Goal: Task Accomplishment & Management: Use online tool/utility

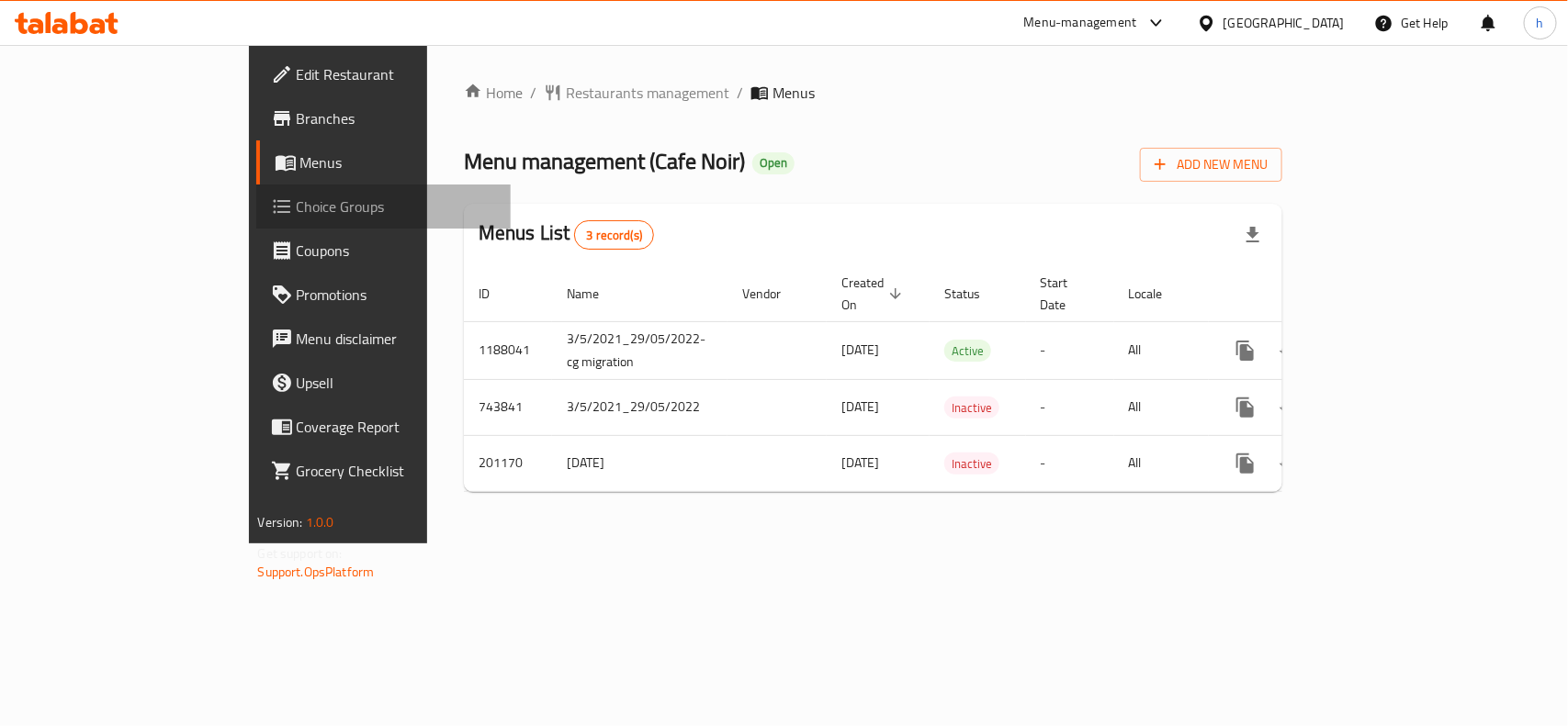
click at [297, 208] on span "Choice Groups" at bounding box center [397, 206] width 199 height 22
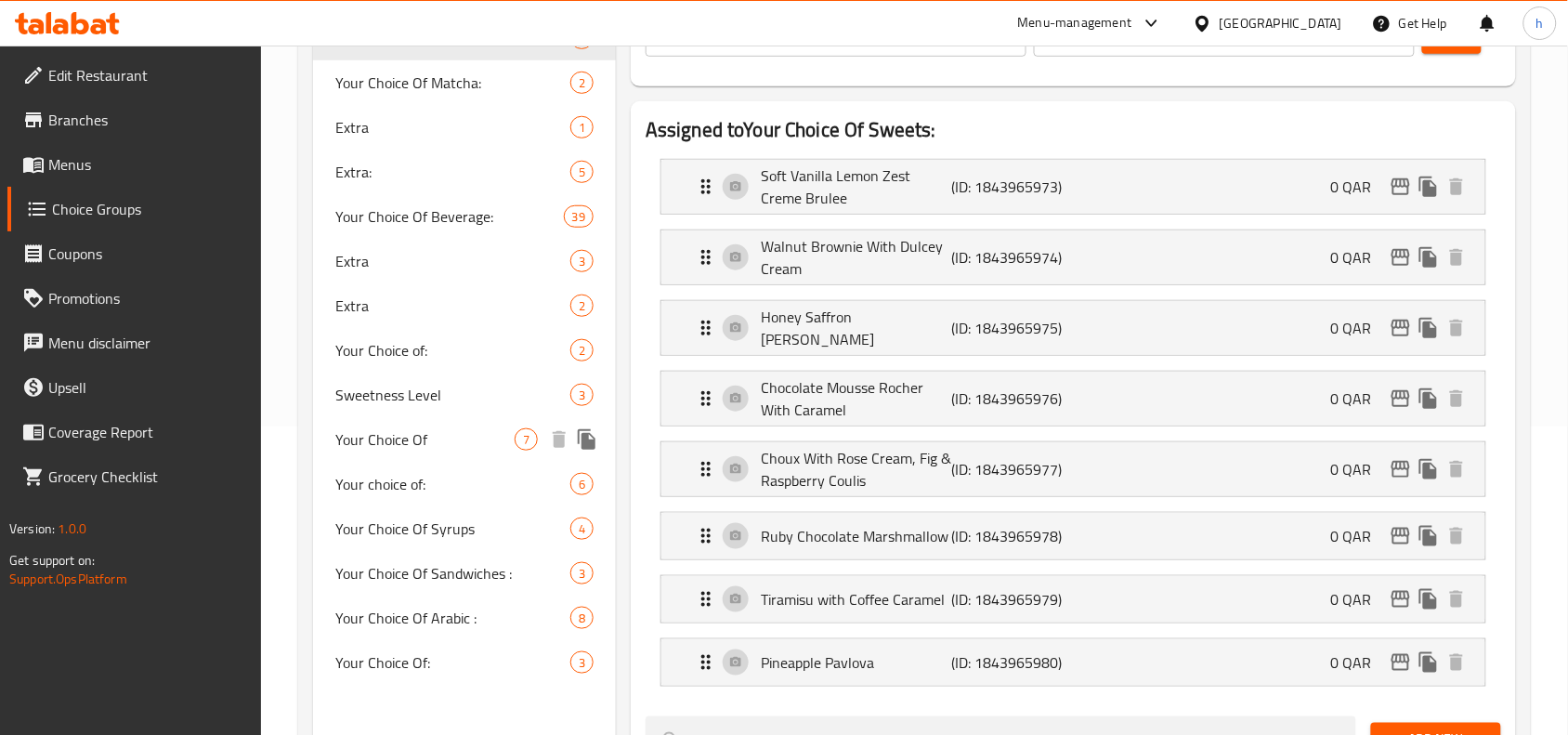
scroll to position [349, 0]
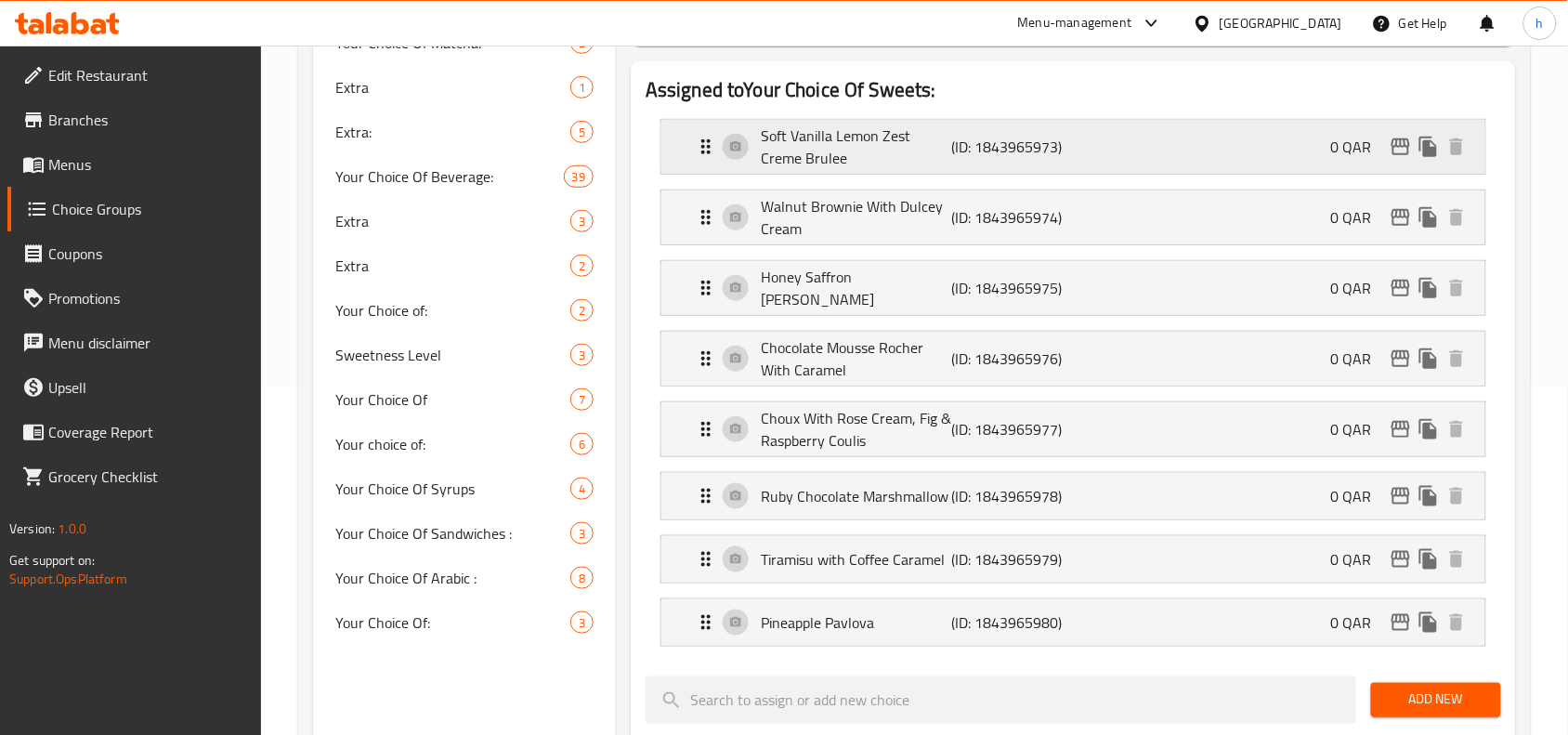
click at [865, 170] on div "Soft Vanilla Lemon Zest Creme Brulee (ID: 1843965973) 0 QAR" at bounding box center [1079, 147] width 768 height 54
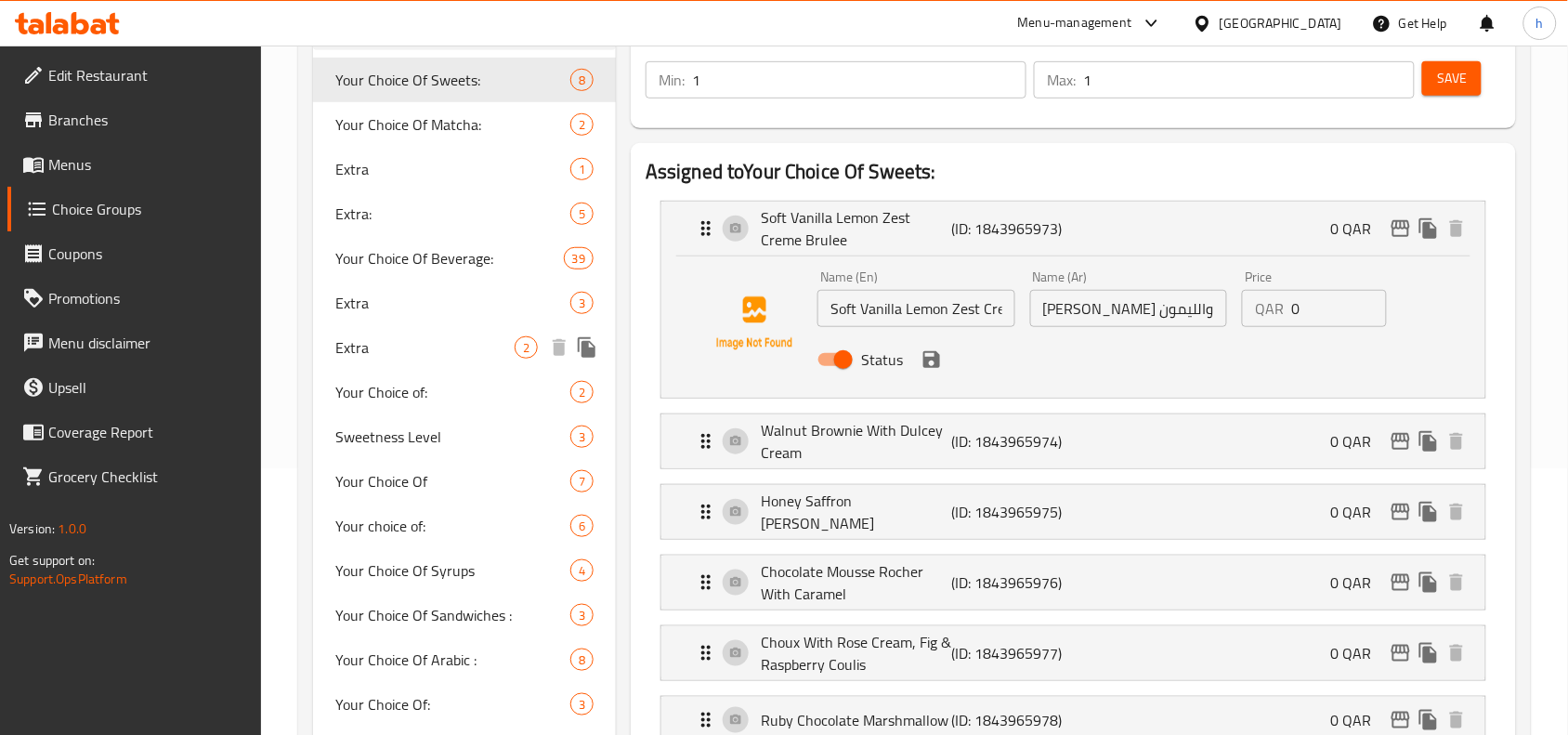
scroll to position [233, 0]
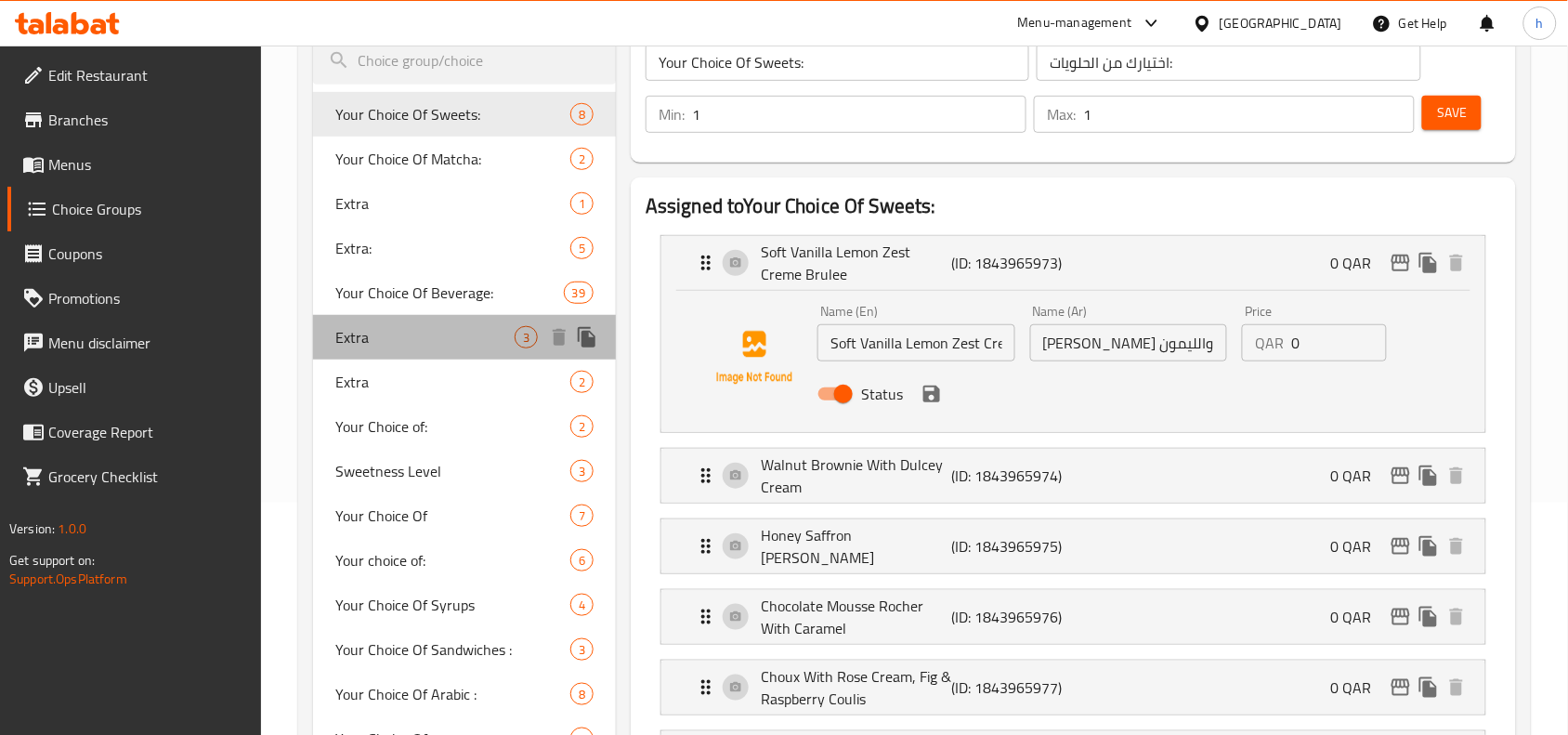
click at [378, 337] on span "Extra" at bounding box center [424, 337] width 180 height 22
type input "Extra"
type input "اضافي"
type input "0"
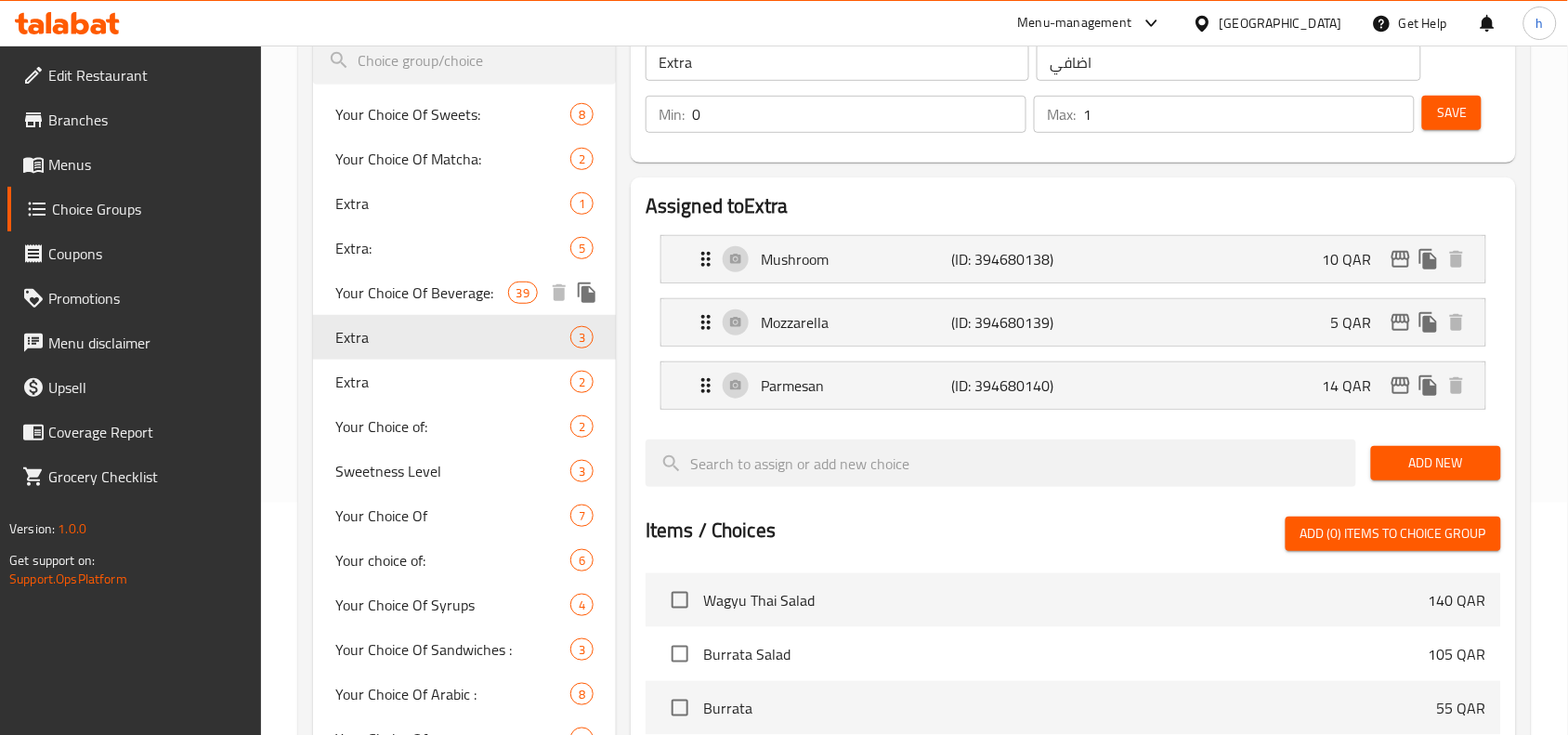
click at [388, 282] on span "Your Choice Of Beverage:" at bounding box center [421, 292] width 172 height 22
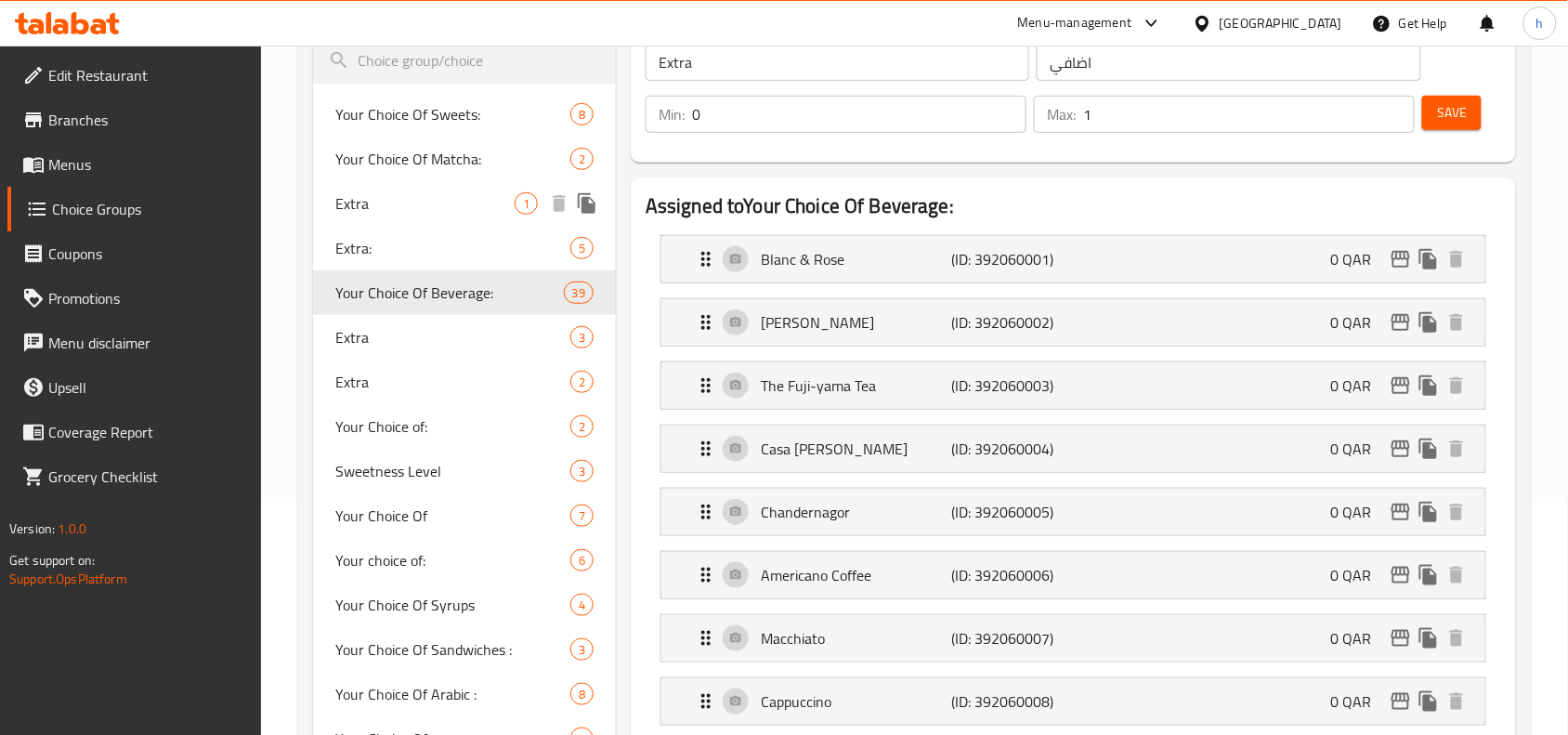
type input "Your Choice Of Beverage:"
type input "اختيارك من مشروبات:"
type input "1"
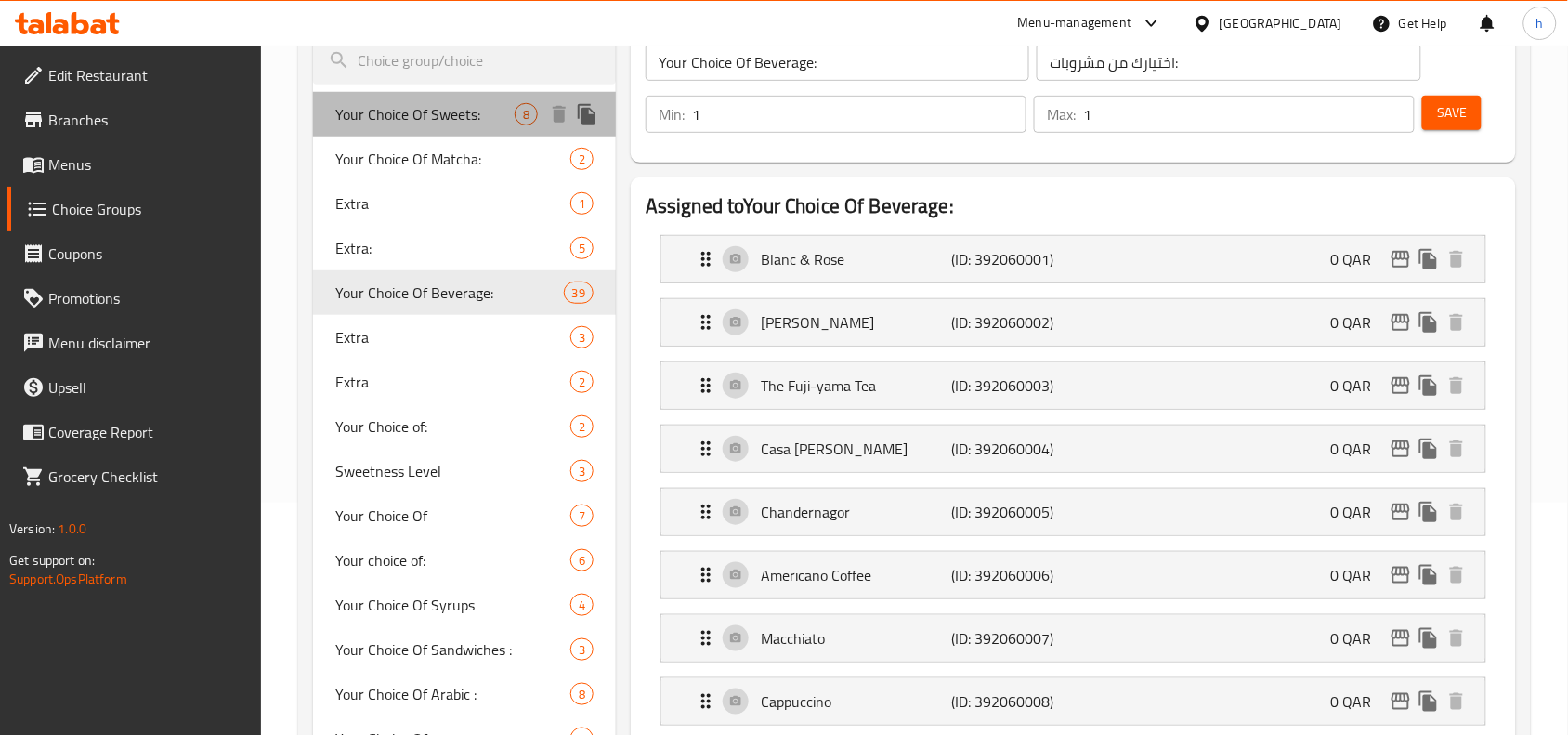
click at [415, 108] on span "Your Choice Of Sweets:" at bounding box center [424, 113] width 180 height 22
type input "Your Choice Of Sweets:"
type input "اختيارك من الحلويات:"
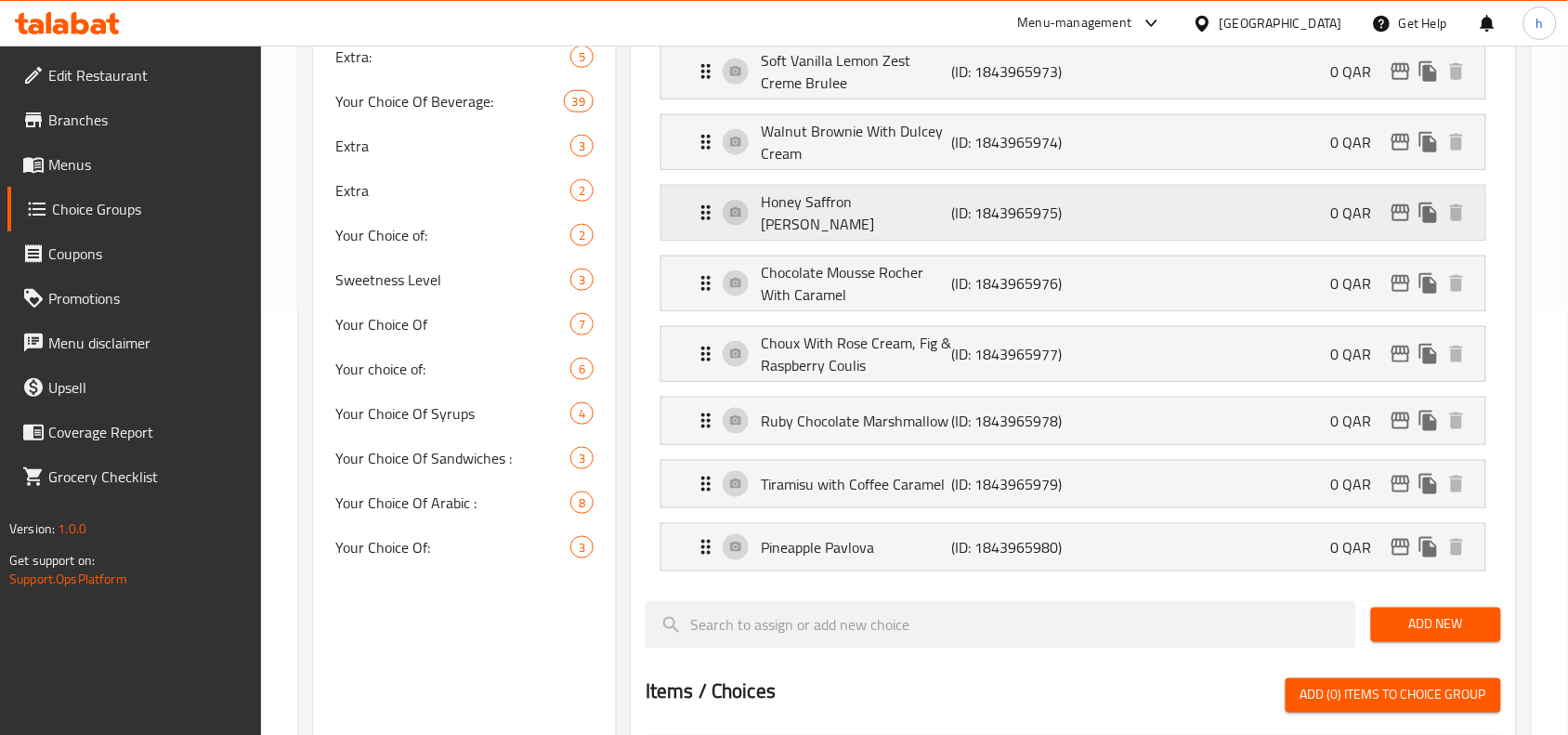
scroll to position [465, 0]
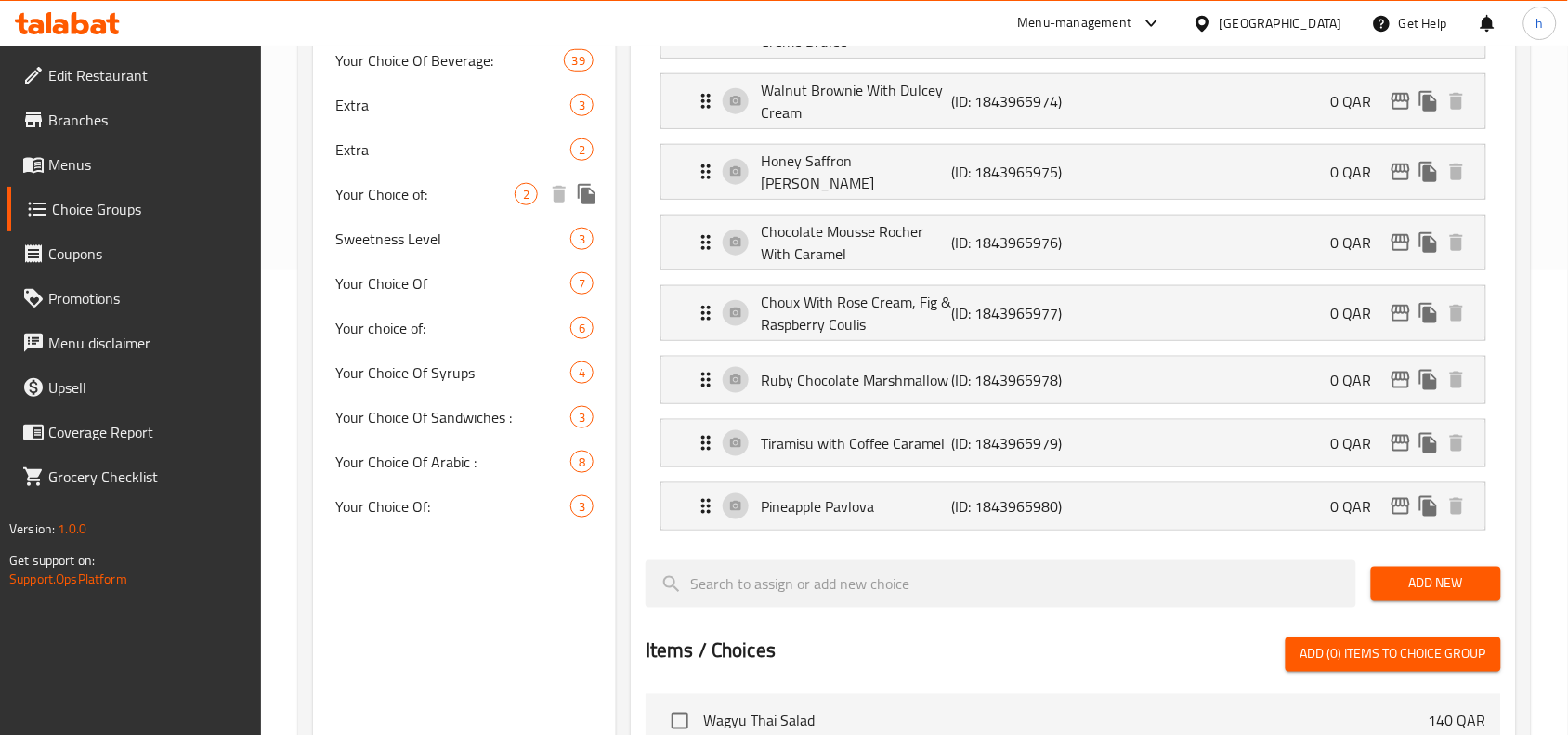
click at [392, 197] on span "Your Choice of:" at bounding box center [424, 194] width 180 height 22
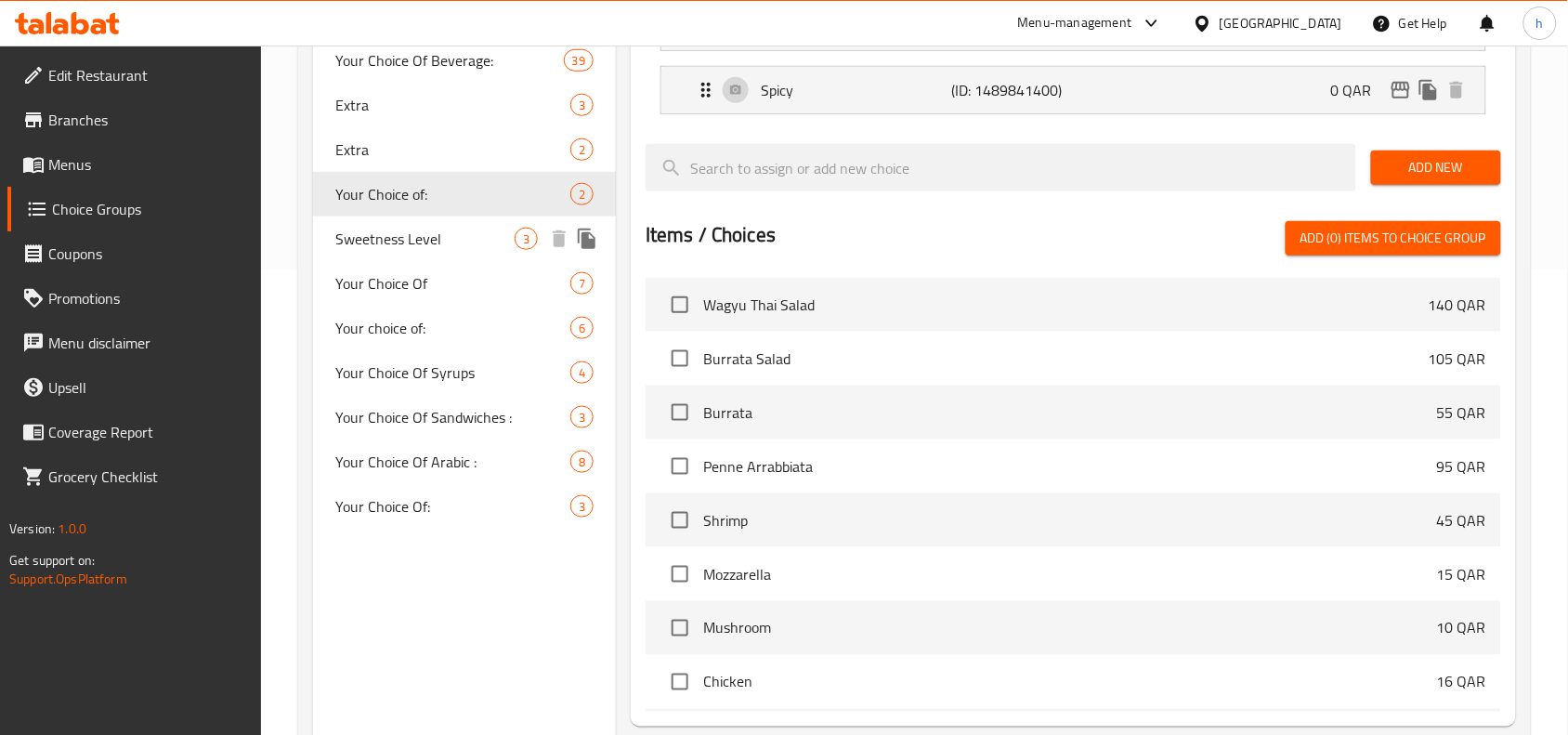
type input "Your Choice of:"
type input "اختيارك من :"
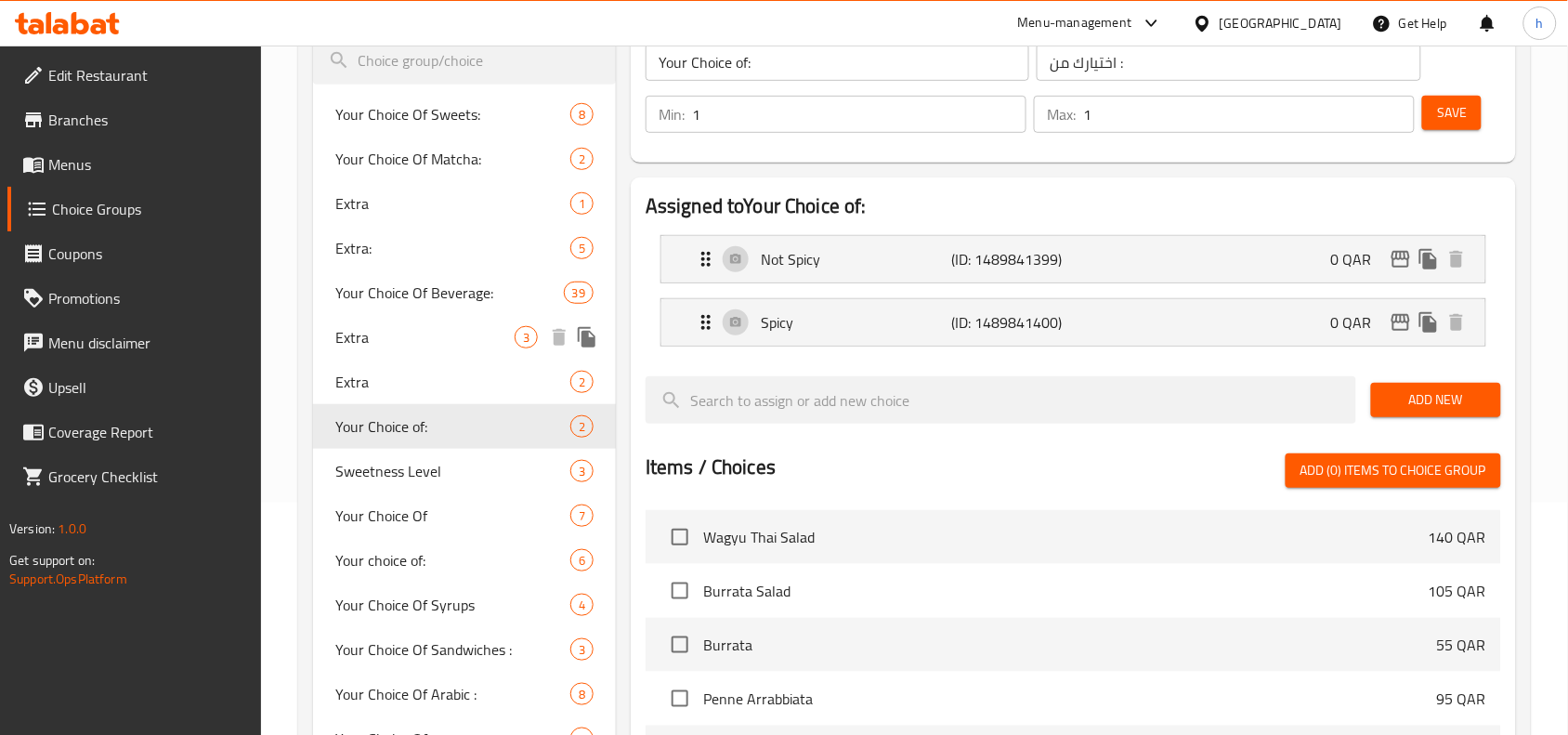
scroll to position [349, 0]
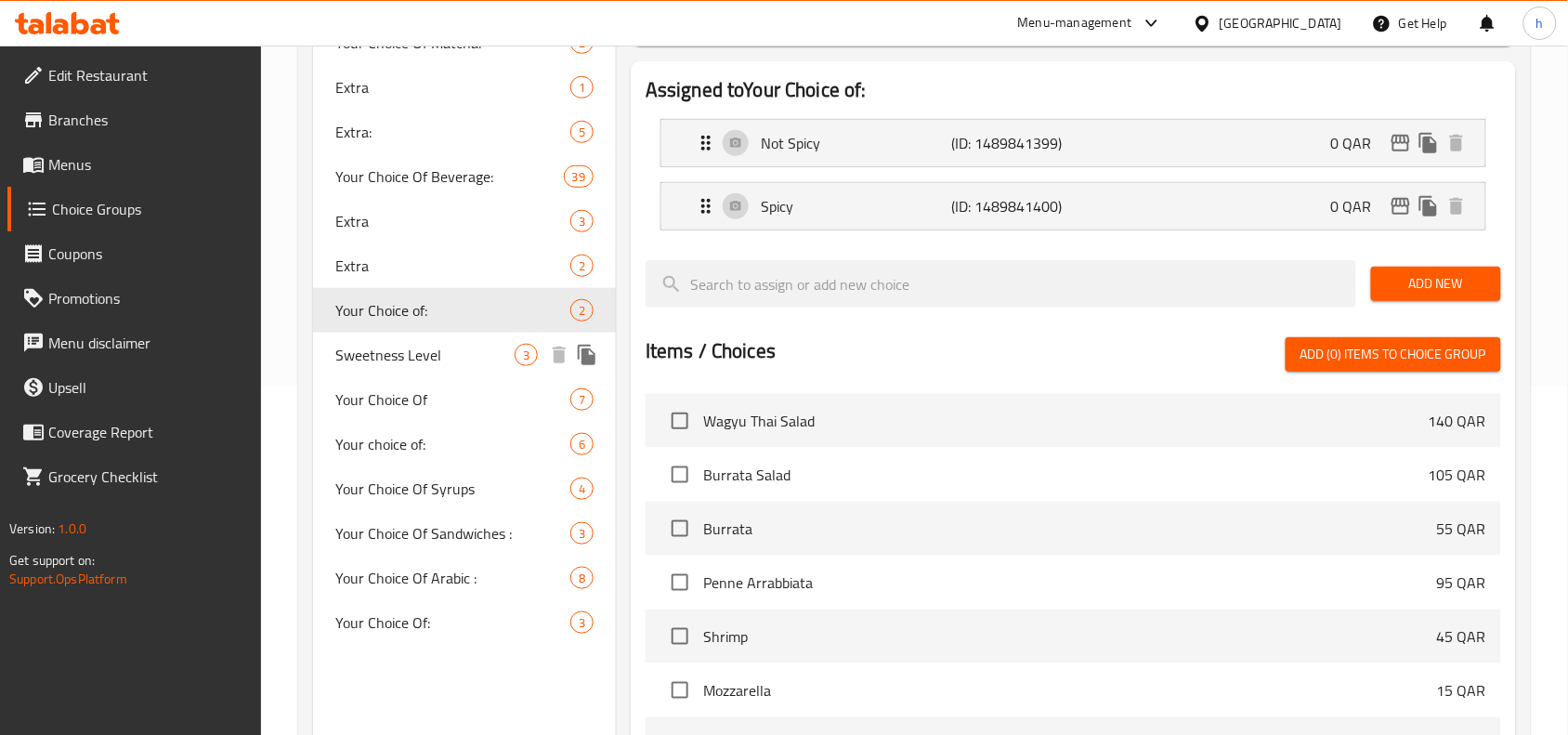
click at [407, 350] on span "Sweetness Level" at bounding box center [424, 355] width 180 height 22
type input "Sweetness Level"
type input "مستوى الحلاوة"
type input "0"
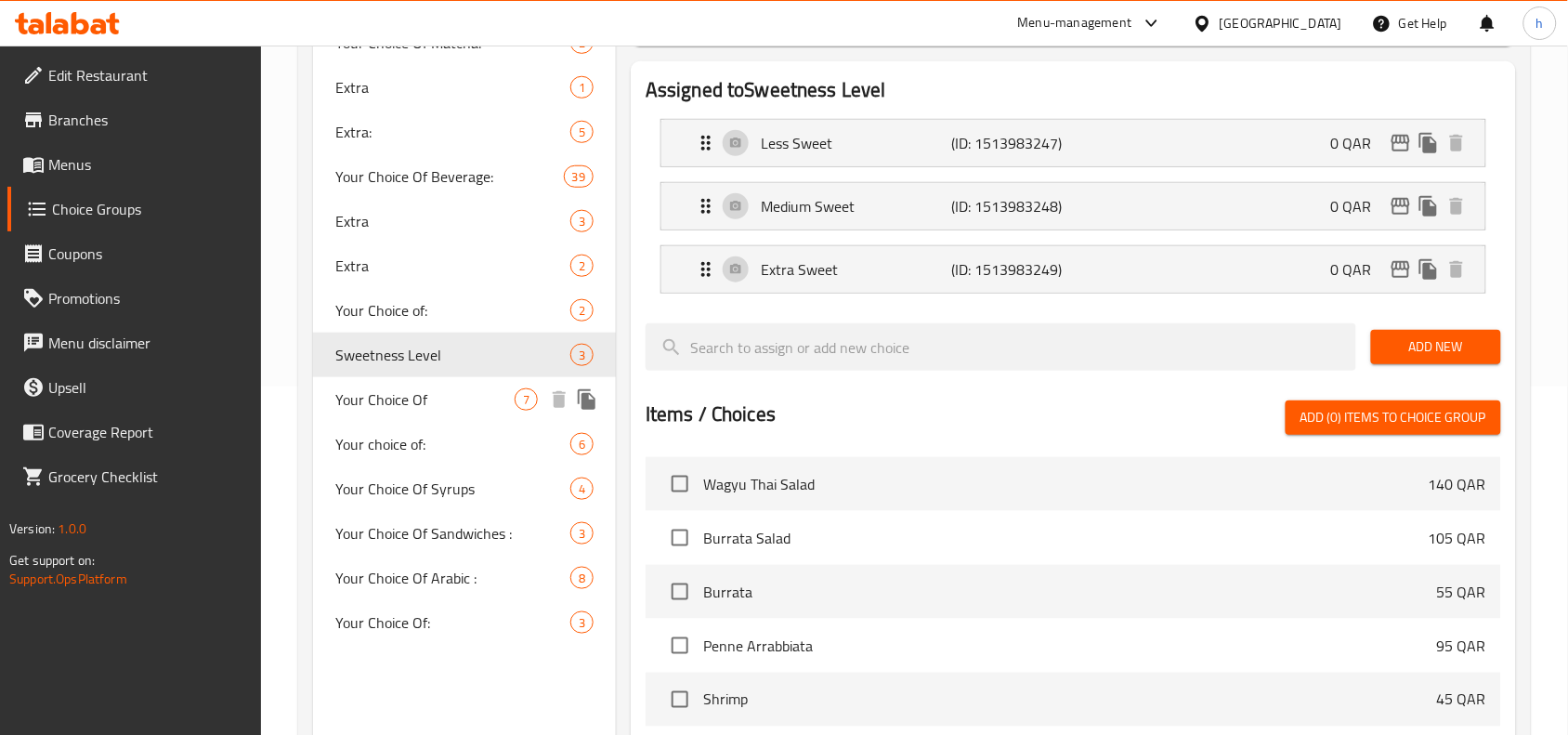
click at [404, 418] on div "Your Choice Of 7" at bounding box center [464, 400] width 302 height 44
type input "Your Choice Of"
type input "إختيارك من"
type input "1"
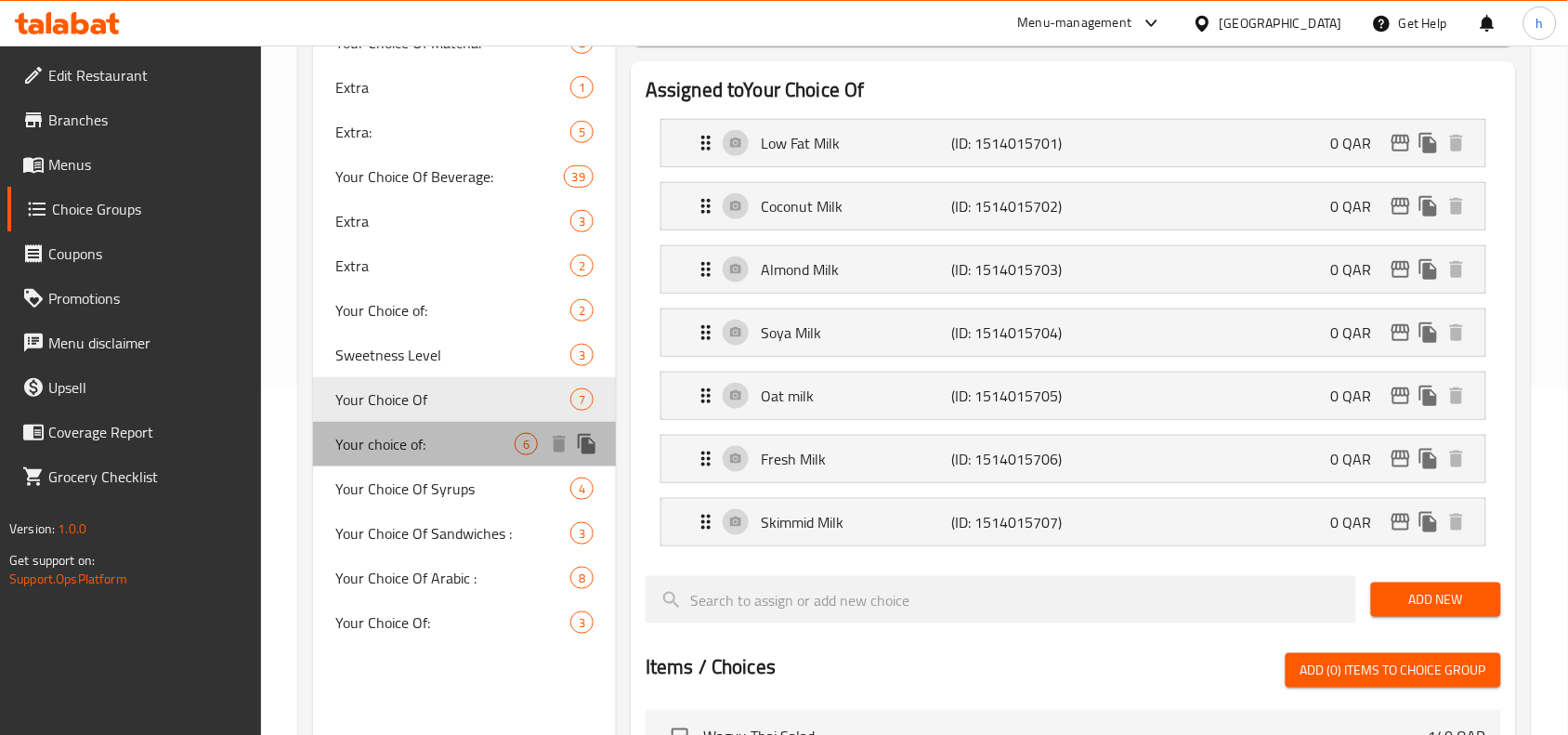
click at [405, 439] on span "Your choice of:" at bounding box center [424, 444] width 180 height 22
type input "Your choice of:"
type input "إختيارك من:"
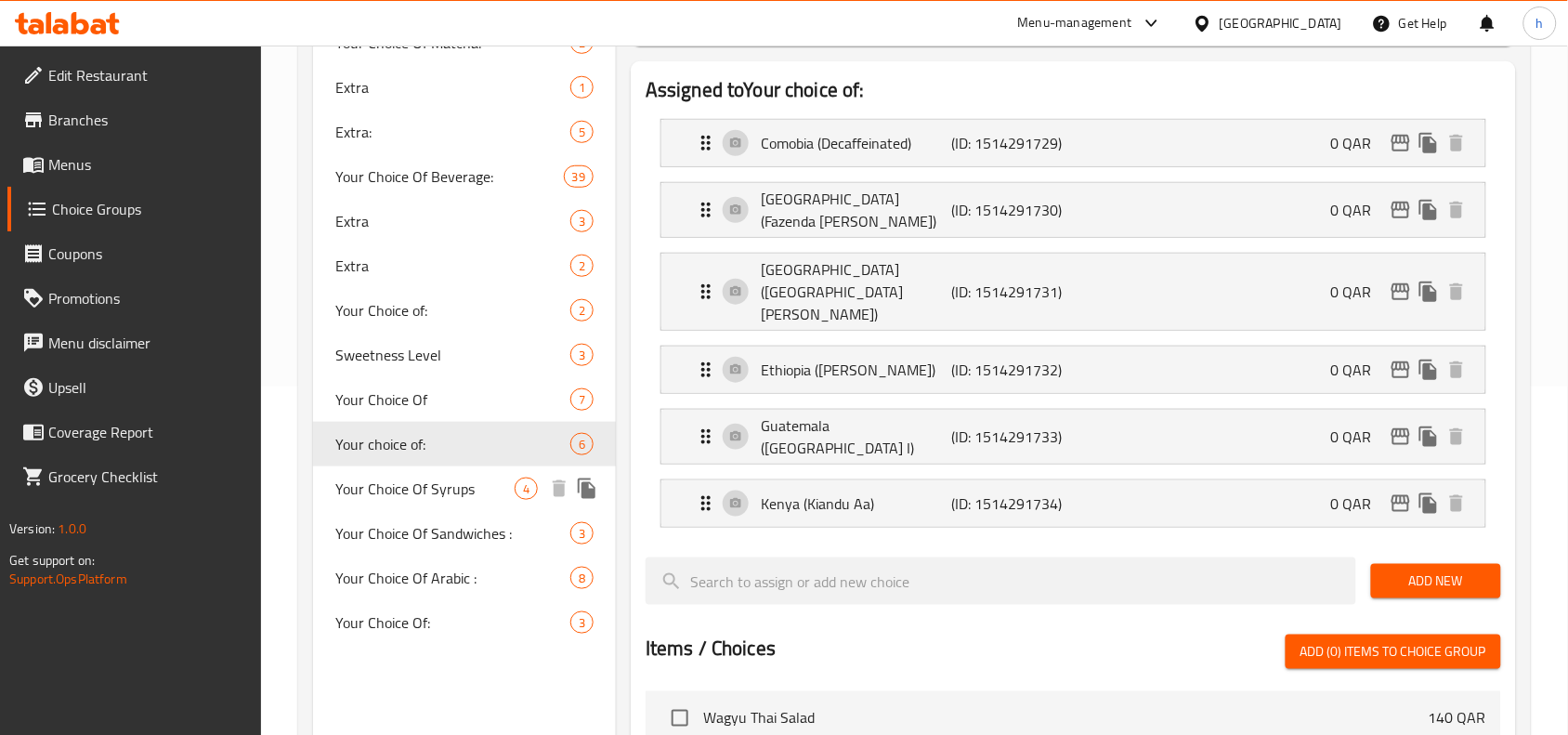
click at [410, 491] on span "Your Choice Of Syrups" at bounding box center [424, 488] width 180 height 22
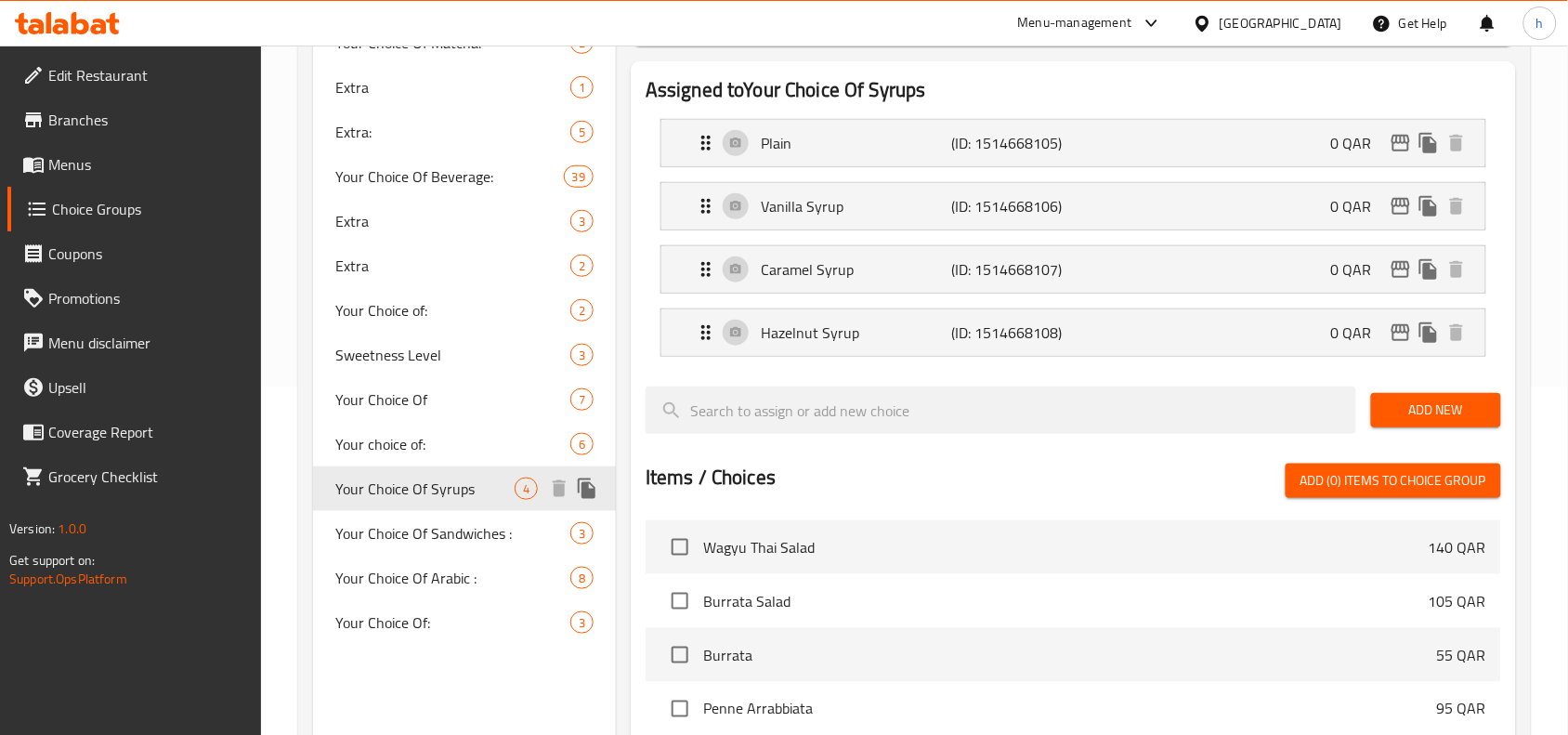
type input "Your Choice Of Syrups"
type input "اختيارك من الشراب"
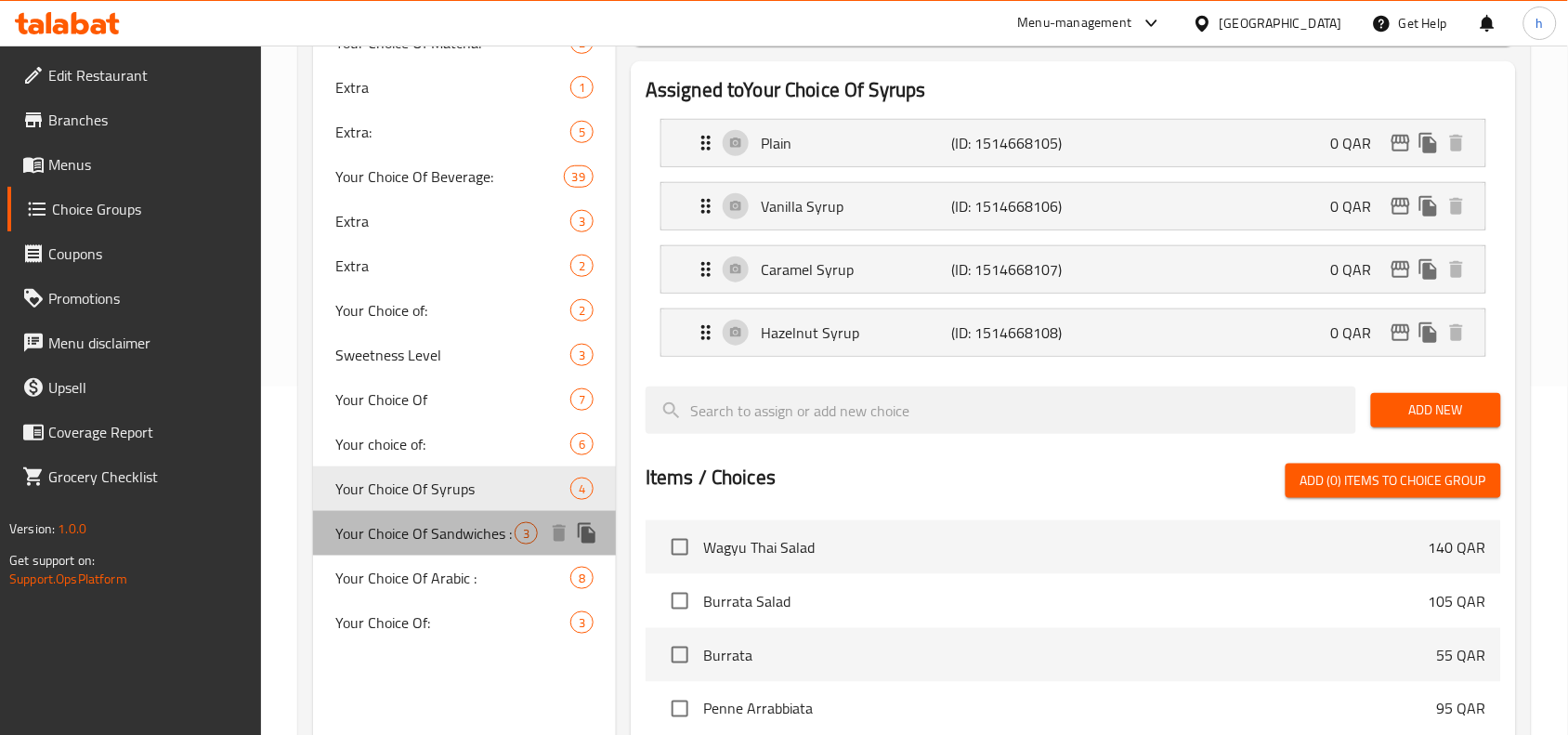
click at [407, 523] on span "Your Choice Of Sandwiches :" at bounding box center [424, 533] width 180 height 22
type input "Your Choice Of Sandwiches :"
type input "اختيارك من السندويتشات:"
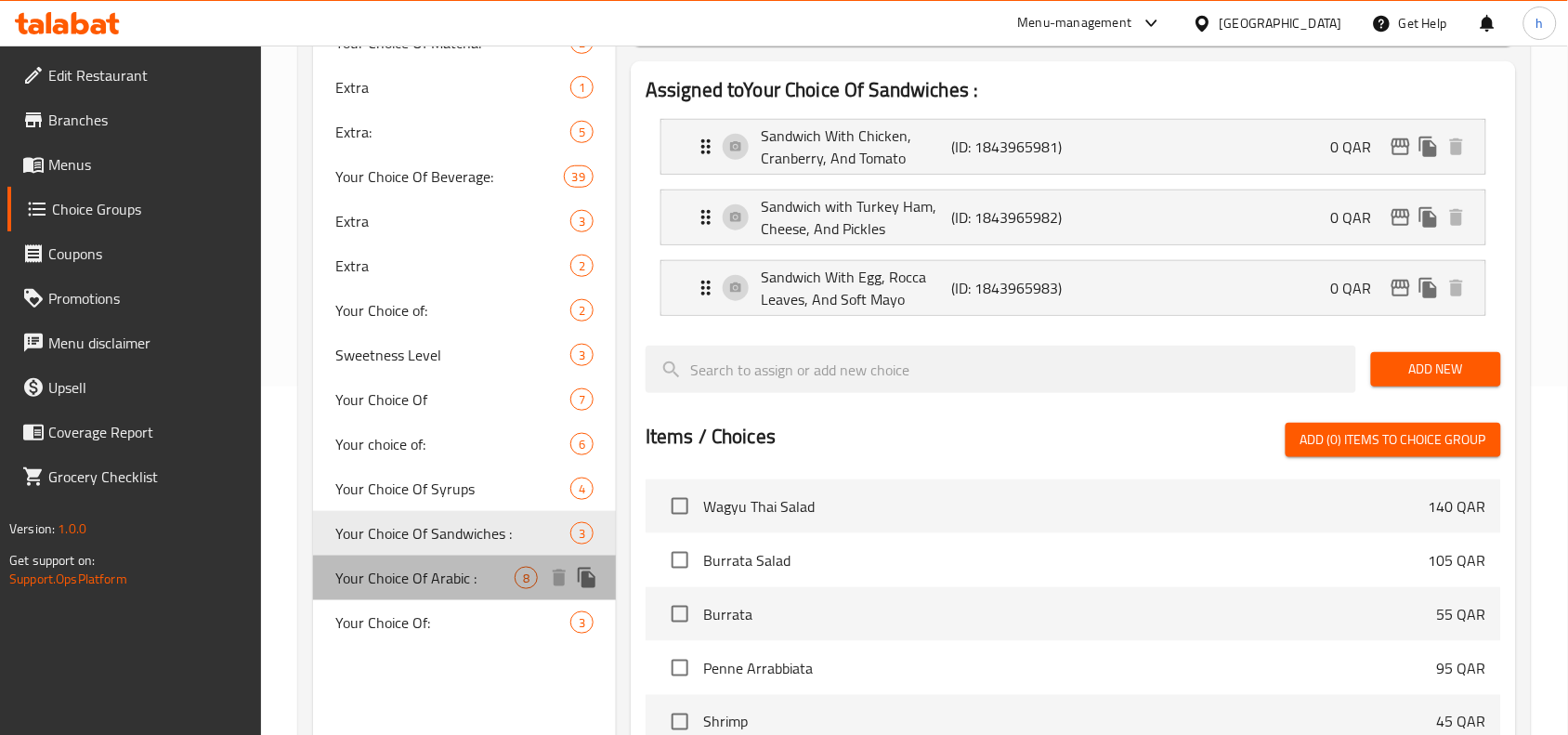
click at [377, 569] on span "Your Choice Of Arabic :" at bounding box center [424, 577] width 180 height 22
type input "Your Choice Of Arabic :"
type input "اختيارك من العربي :"
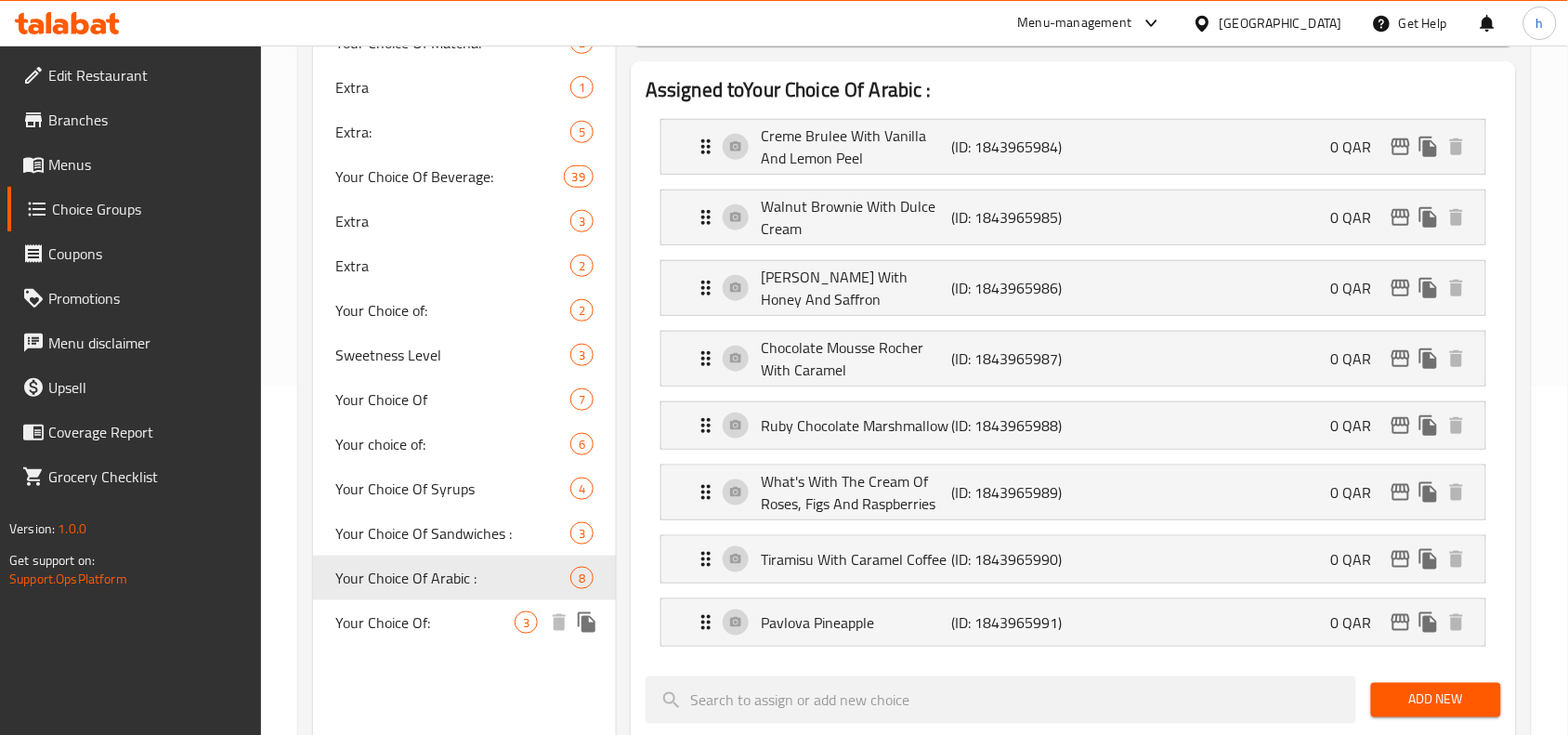
click at [397, 617] on span "Your Choice Of:" at bounding box center [424, 623] width 180 height 22
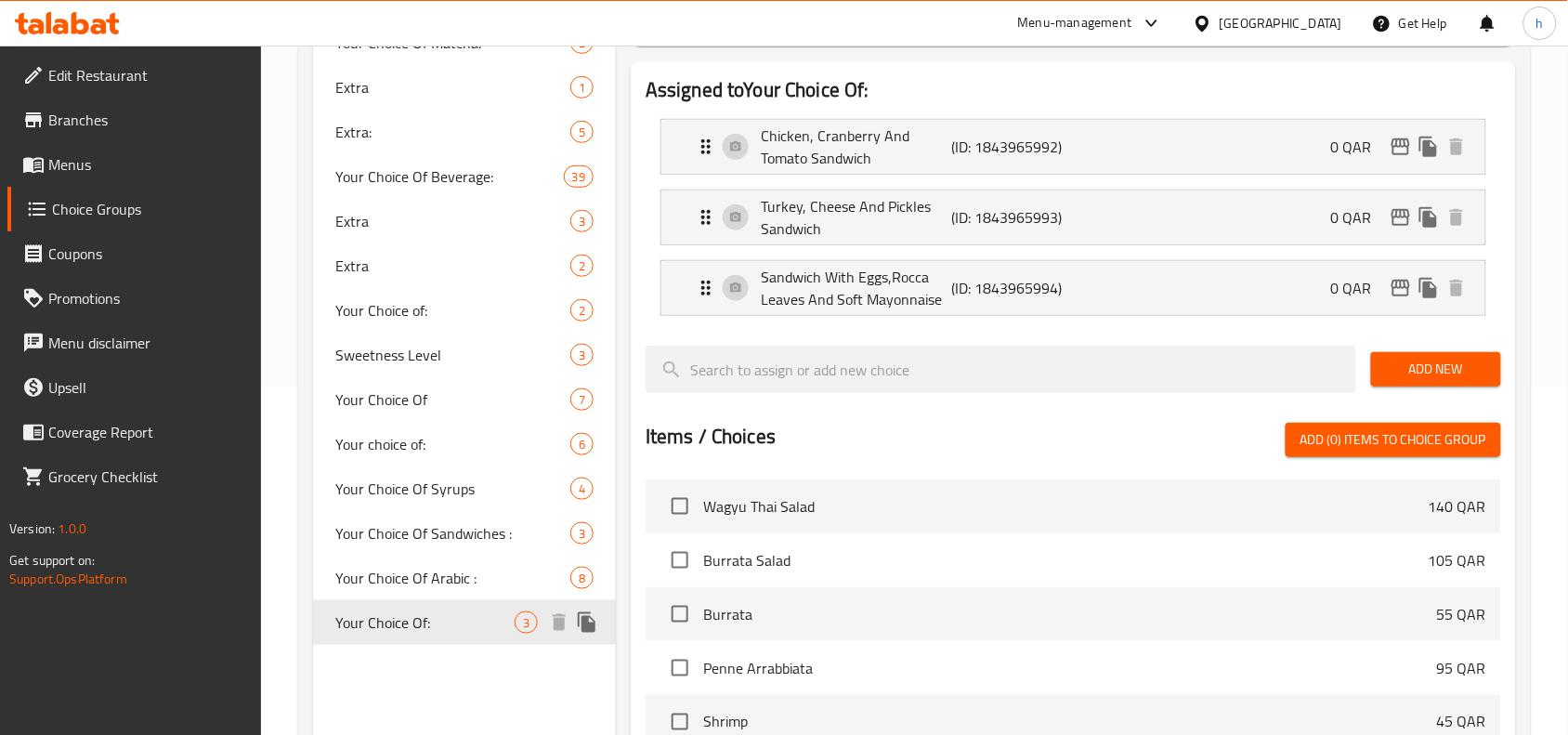
type input "Your Choice Of:"
type input "اختيارك من :"
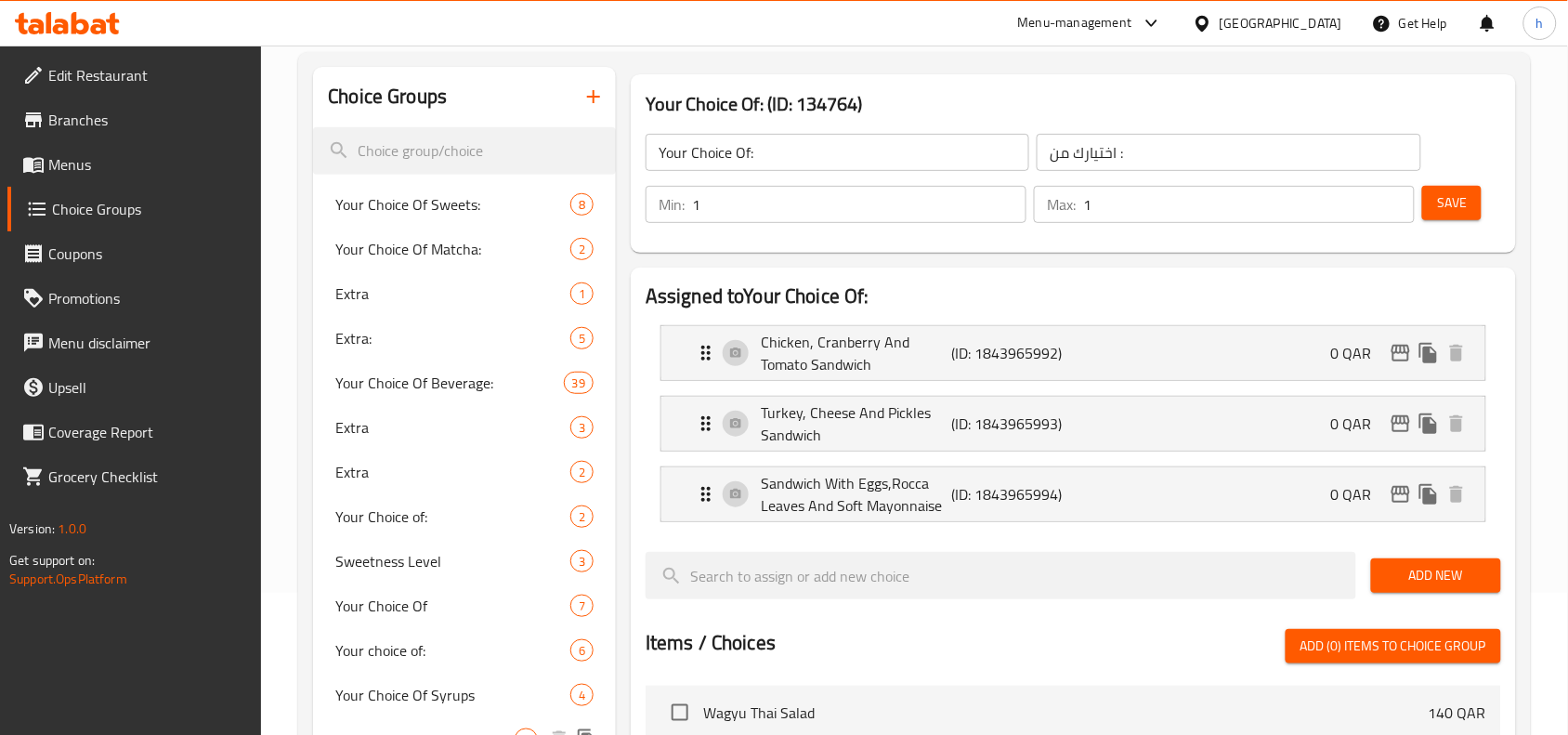
scroll to position [116, 0]
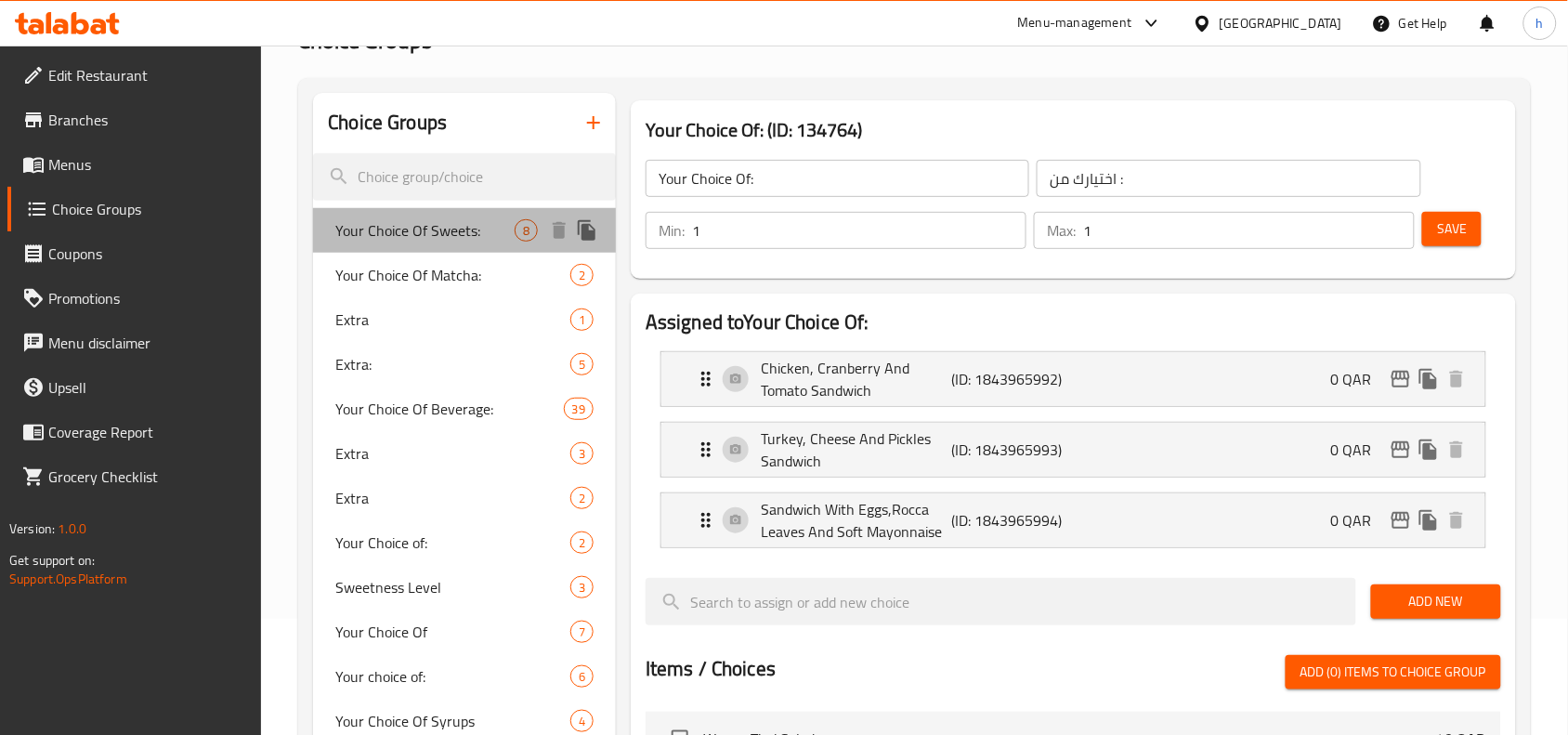
click at [409, 230] on span "Your Choice Of Sweets:" at bounding box center [424, 230] width 180 height 22
type input "Your Choice Of Sweets:"
type input "اختيارك من الحلويات:"
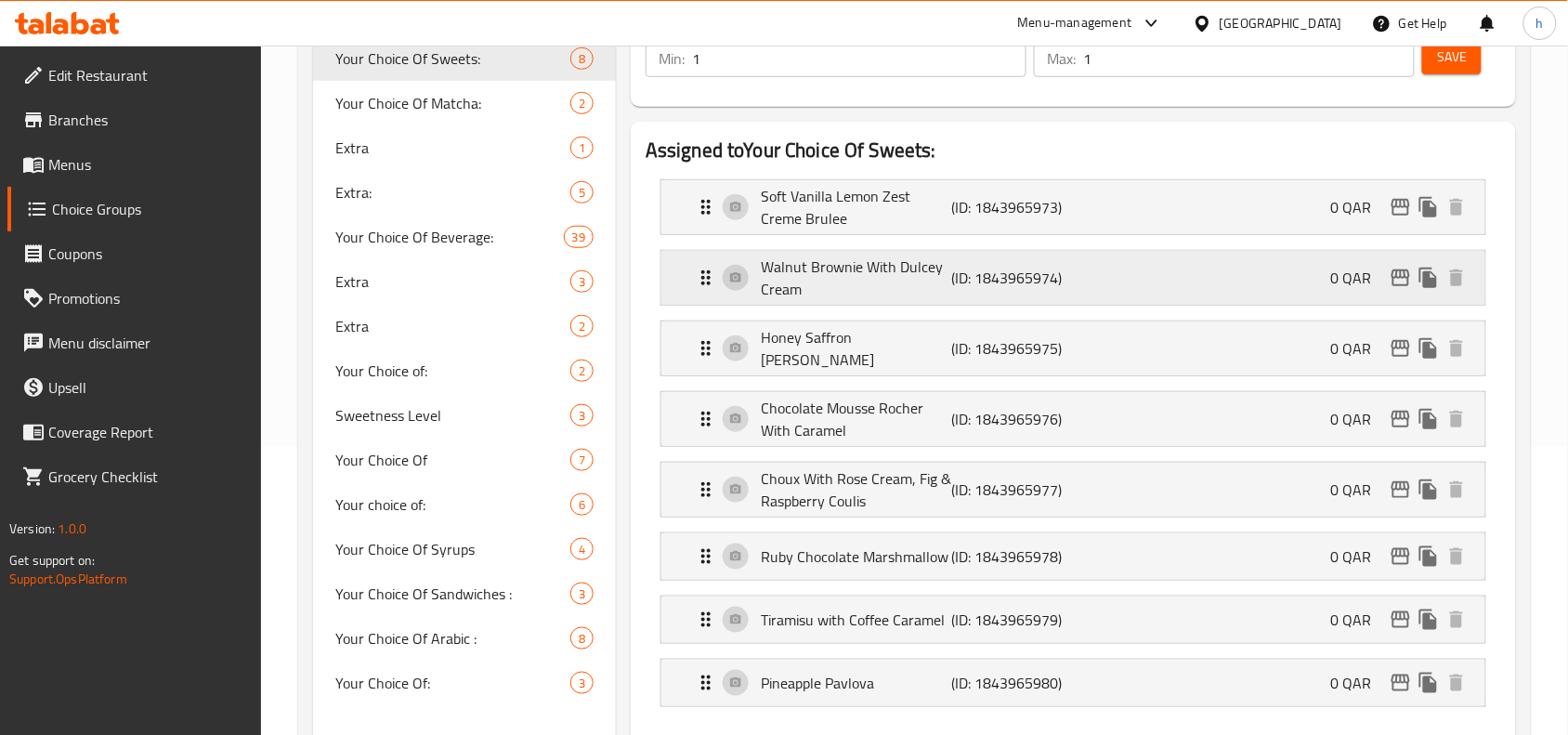
scroll to position [233, 0]
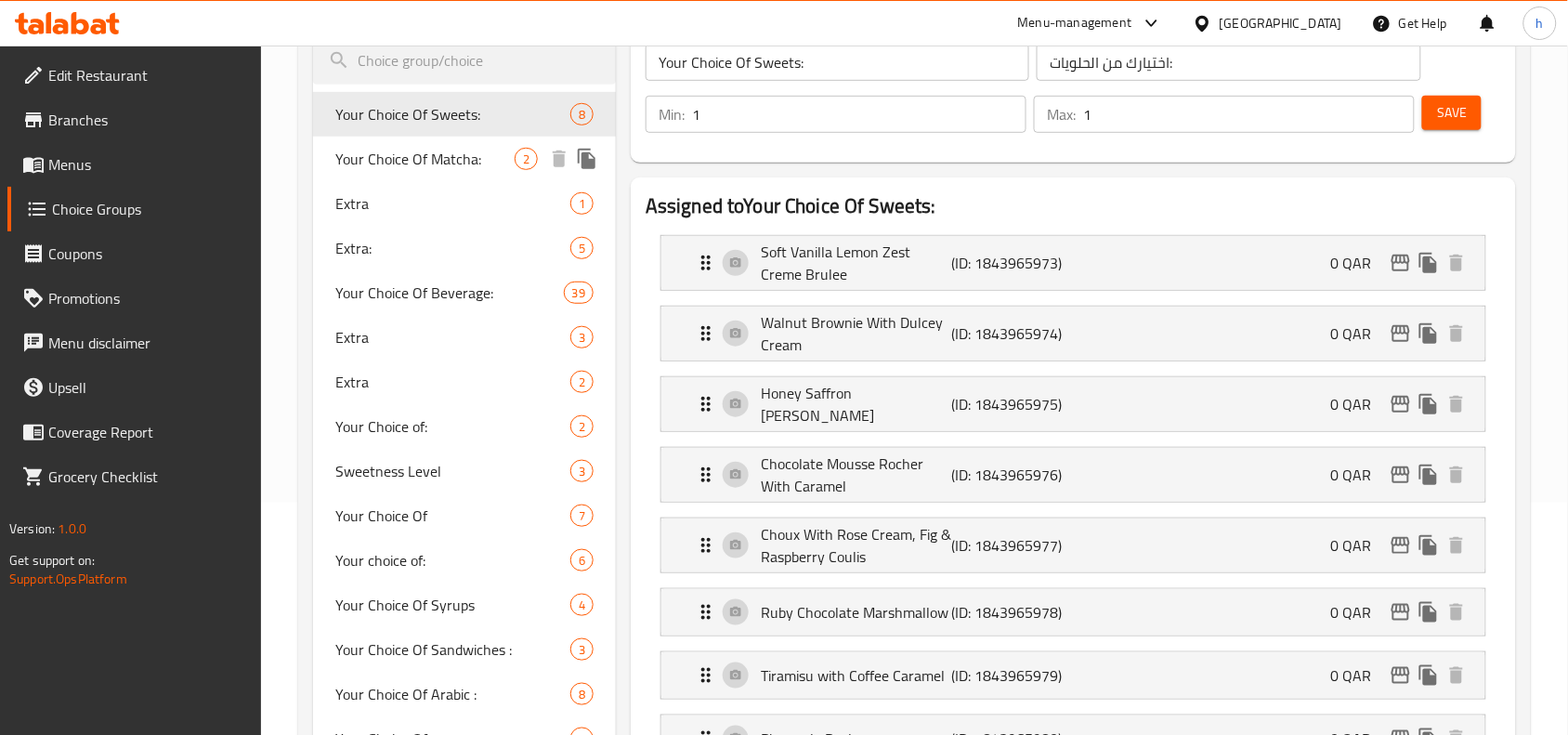
click at [399, 169] on span "Your Choice Of Matcha:" at bounding box center [424, 159] width 180 height 22
type input "Your Choice Of Matcha:"
type input "اختيارك من الماتشا:"
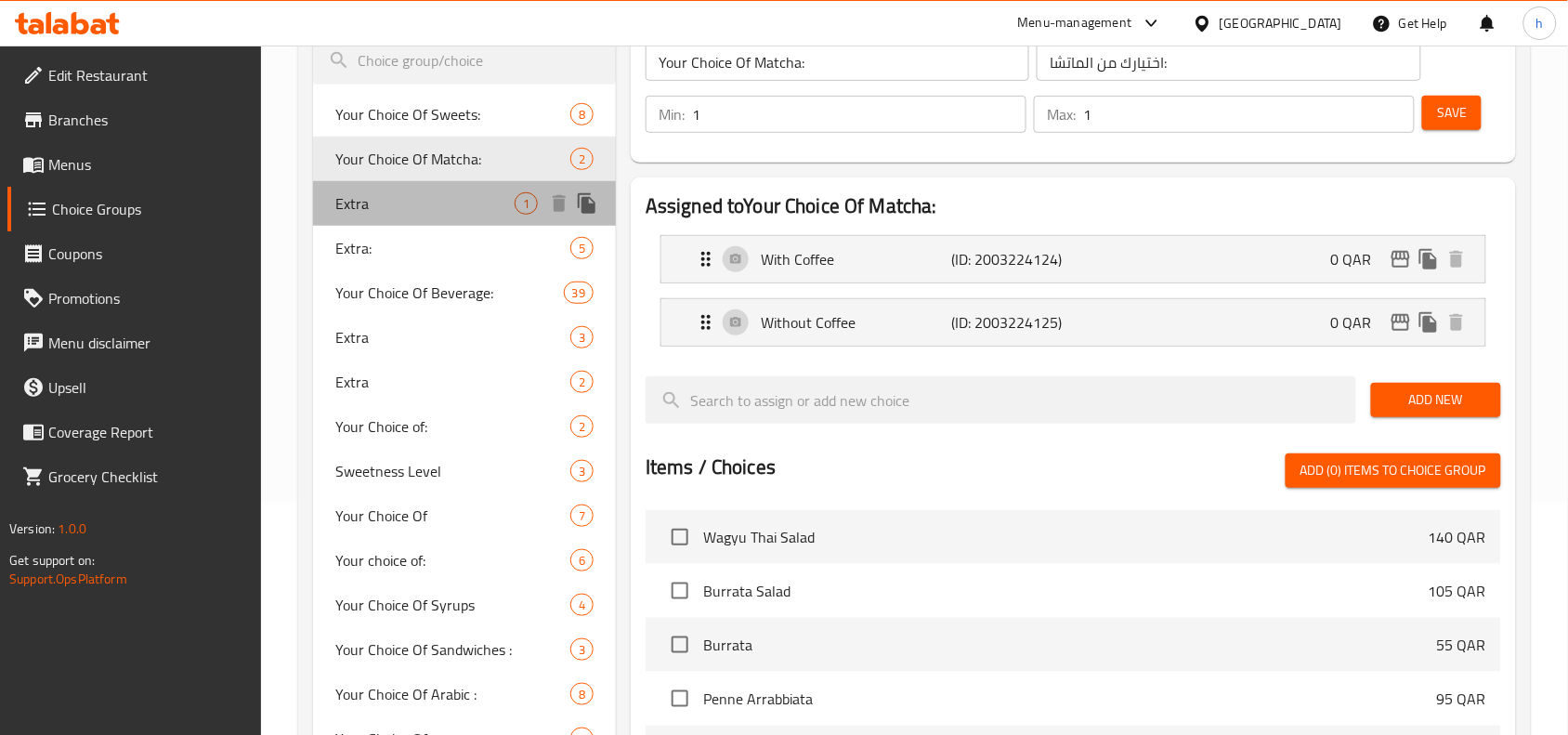
click at [369, 208] on span "Extra" at bounding box center [424, 203] width 180 height 22
type input "Extra"
type input "اضافي"
type input "0"
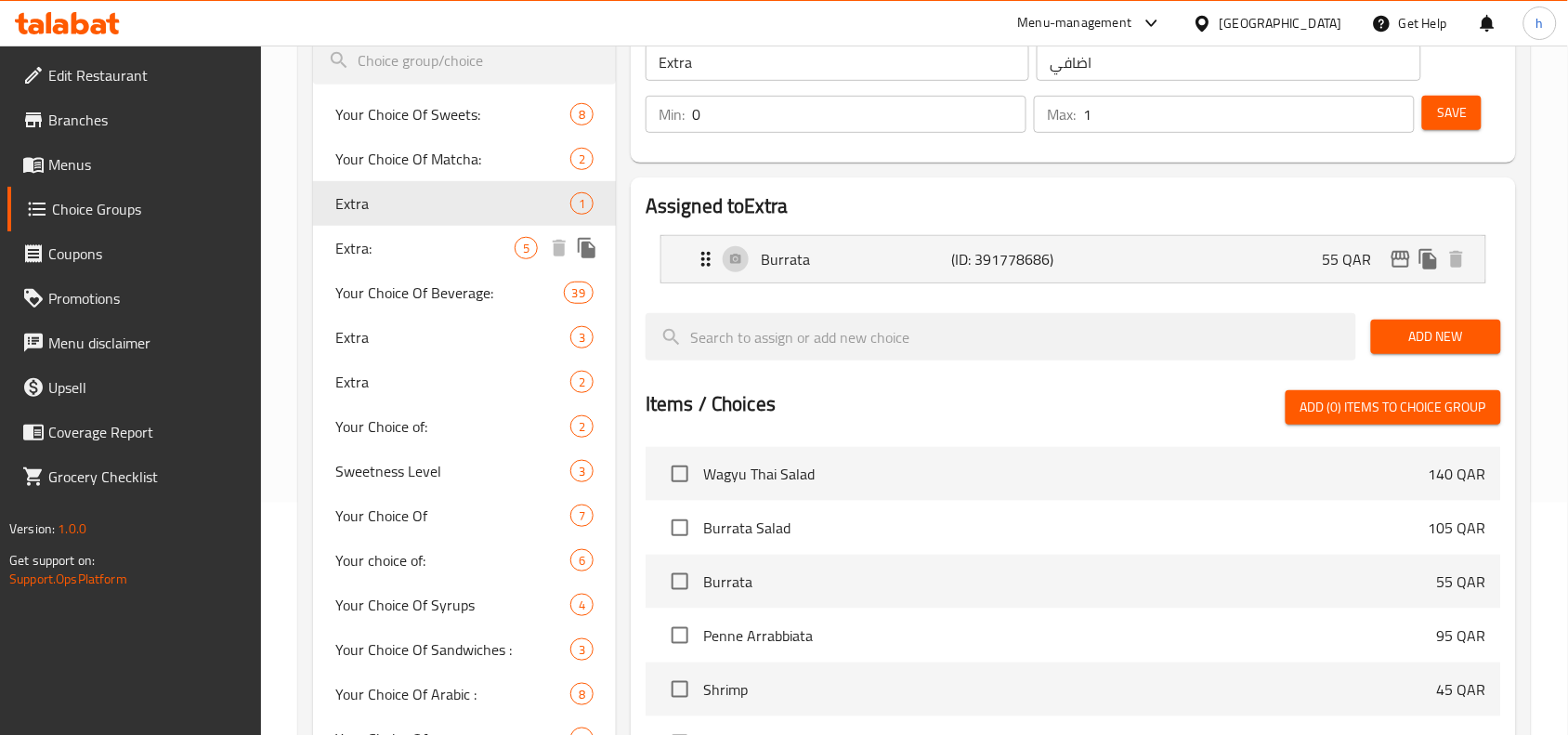
click at [384, 248] on span "Extra:" at bounding box center [424, 248] width 180 height 22
type input "Extra:"
type input "اضافي:"
type input "5"
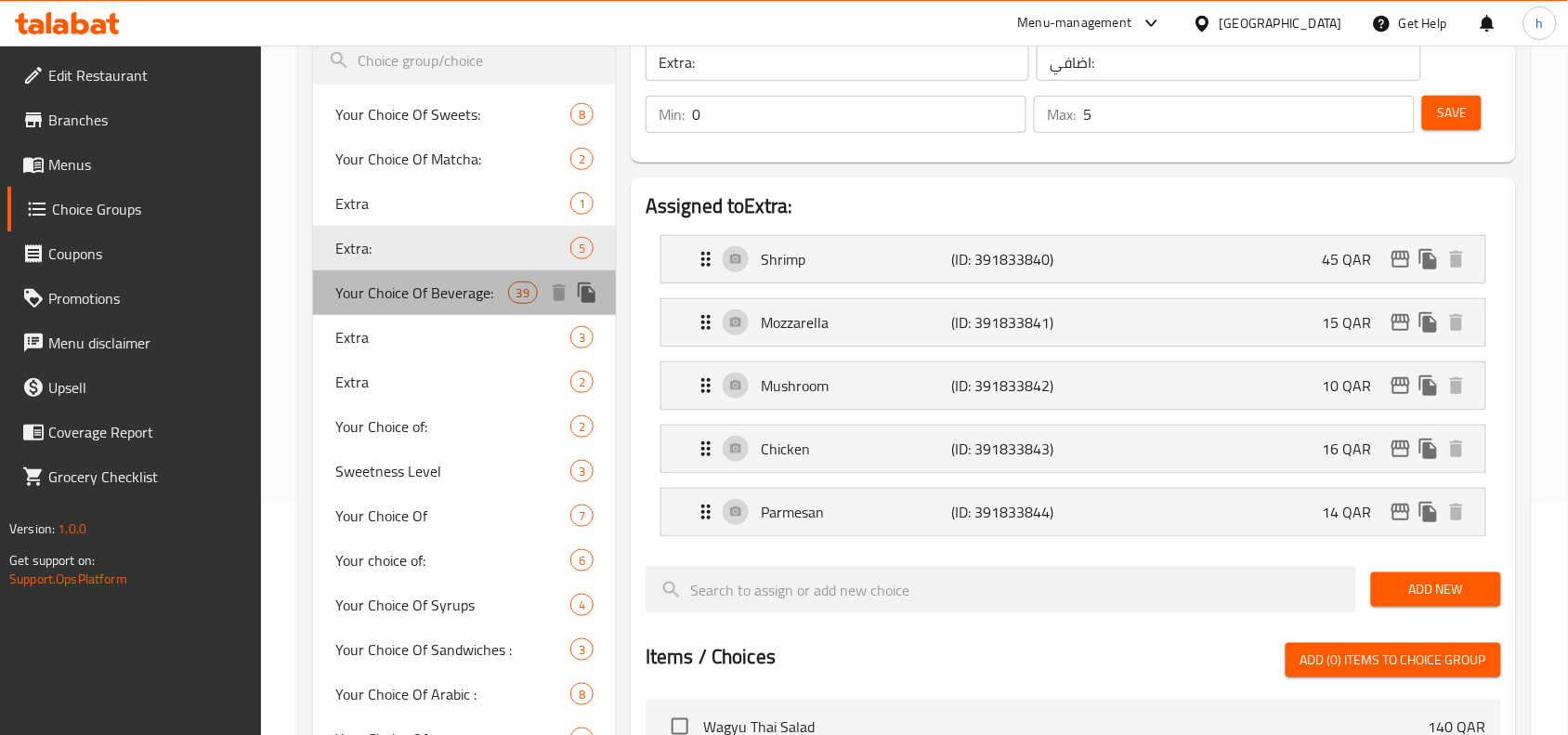
click at [392, 284] on span "Your Choice Of Beverage:" at bounding box center [421, 292] width 172 height 22
type input "Your Choice Of Beverage:"
type input "اختيارك من مشروبات:"
type input "1"
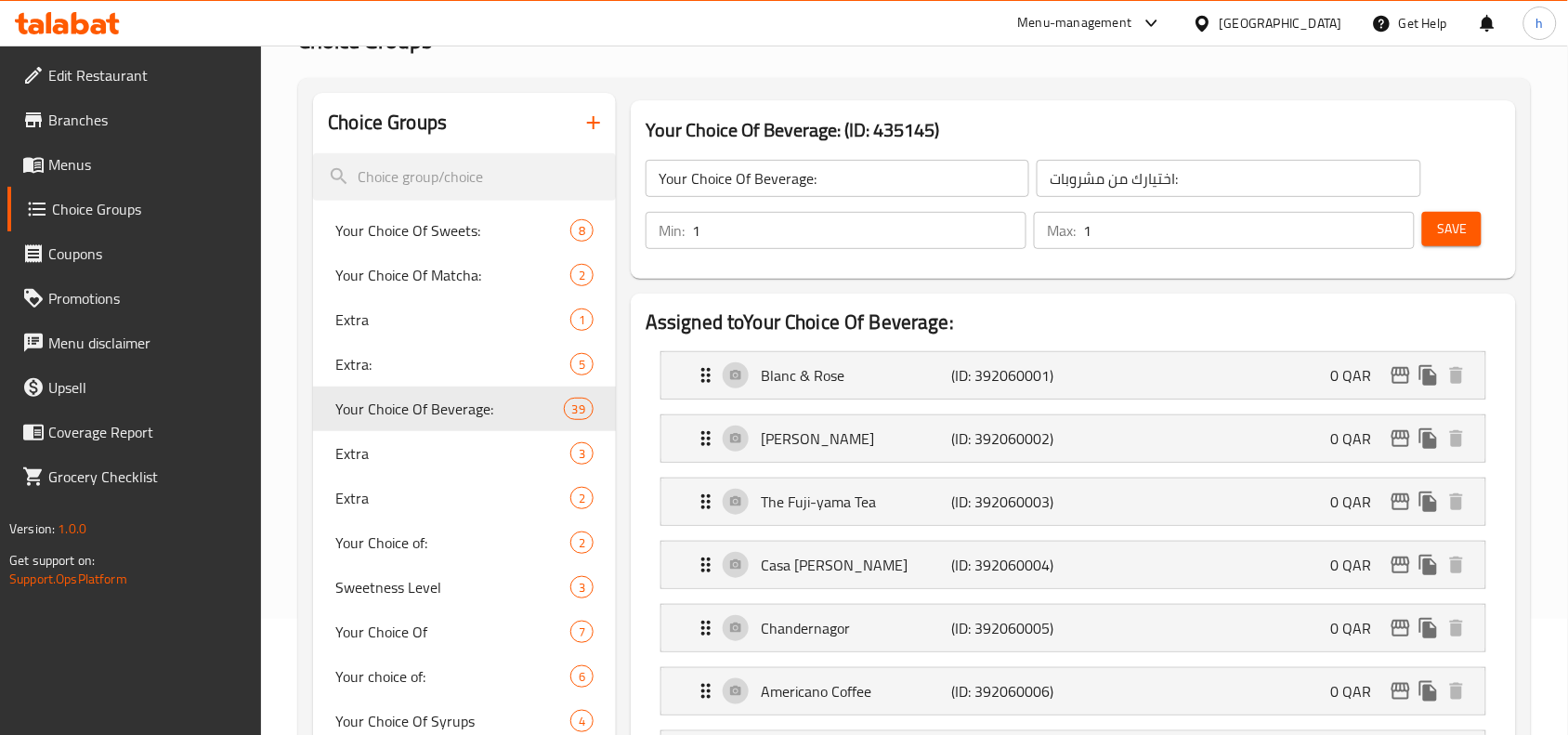
scroll to position [0, 0]
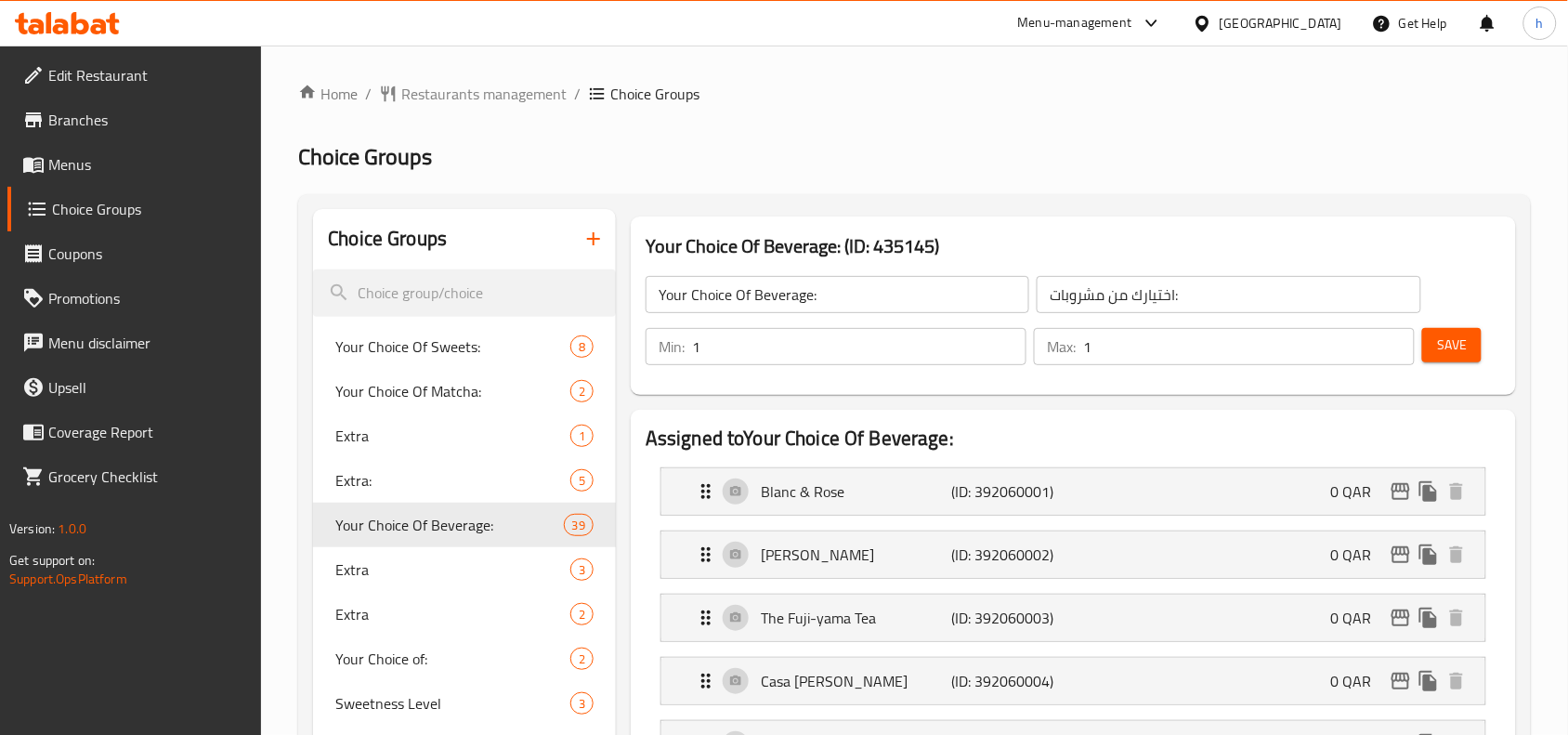
click at [712, 142] on h2 "Choice Groups" at bounding box center [915, 157] width 1233 height 30
click at [444, 88] on span "Restaurants management" at bounding box center [484, 93] width 165 height 22
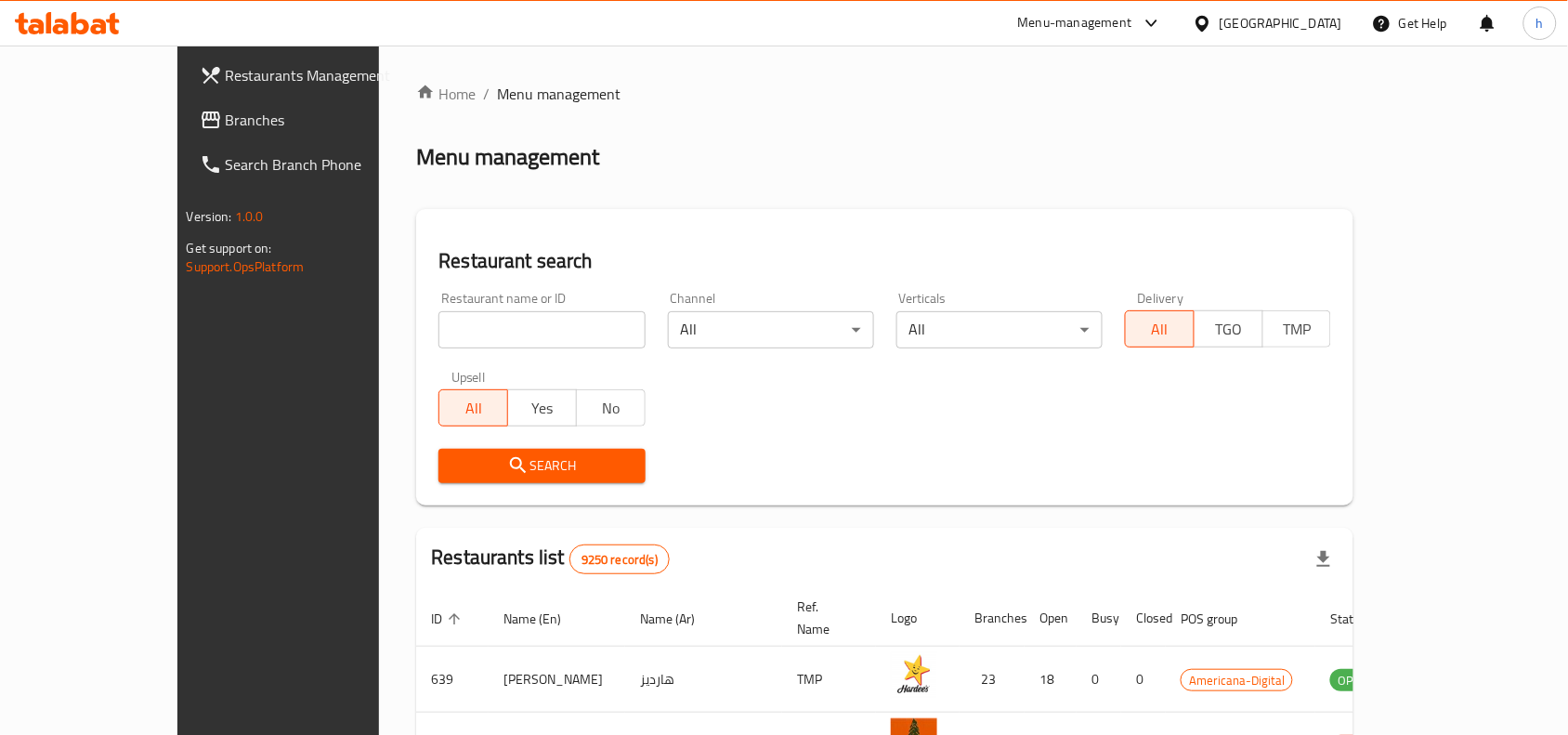
drag, startPoint x: 122, startPoint y: 102, endPoint x: 187, endPoint y: 126, distance: 69.3
click at [185, 102] on link "Branches" at bounding box center [312, 120] width 254 height 44
